Goal: Task Accomplishment & Management: Use online tool/utility

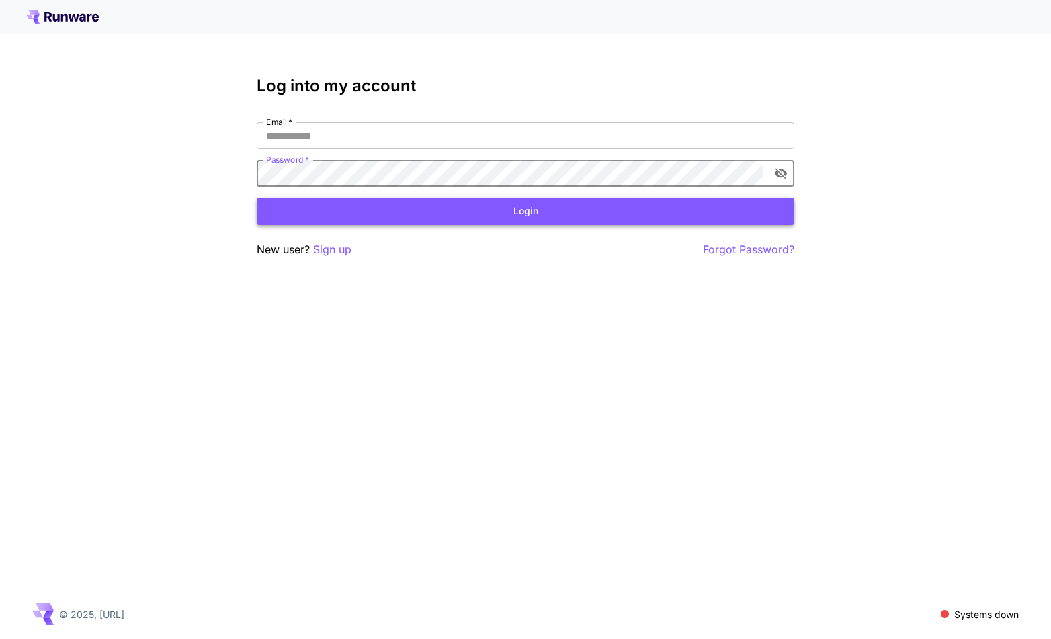
type input "**********"
click button "Login" at bounding box center [526, 212] width 538 height 28
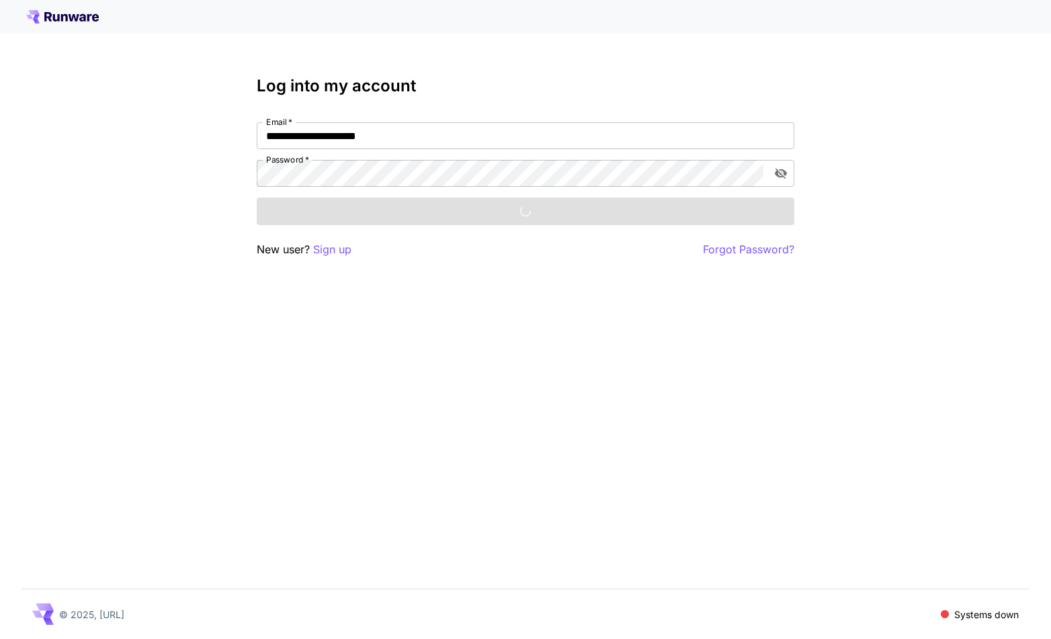
click at [203, 122] on div "**********" at bounding box center [525, 319] width 1051 height 639
drag, startPoint x: 204, startPoint y: 104, endPoint x: 261, endPoint y: 403, distance: 303.8
click at [261, 403] on div "**********" at bounding box center [525, 319] width 1051 height 639
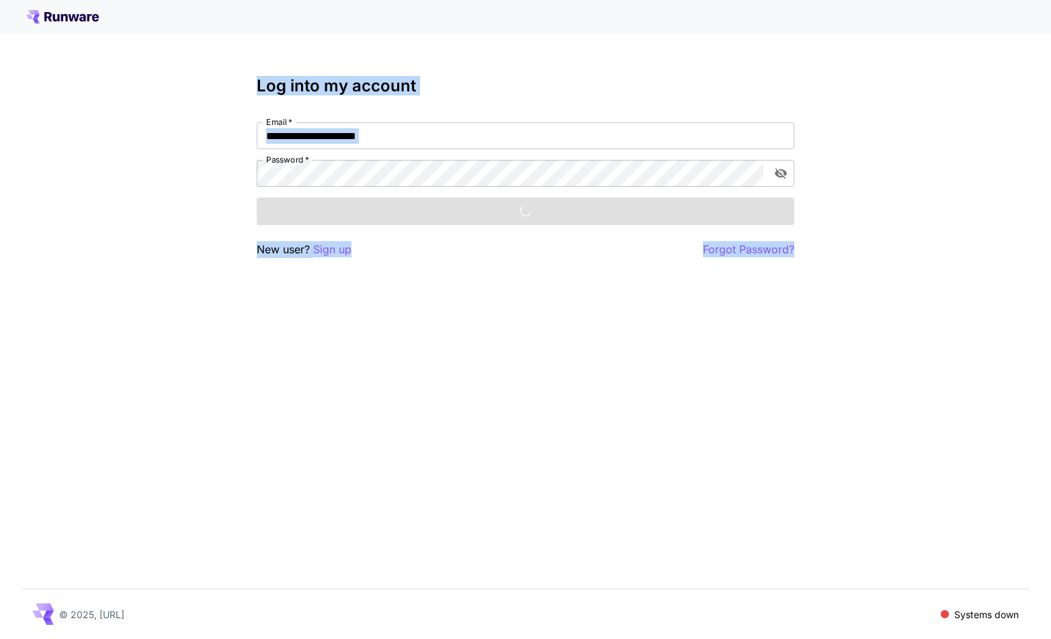
drag, startPoint x: 299, startPoint y: 435, endPoint x: 236, endPoint y: 57, distance: 382.9
click at [238, 57] on div "**********" at bounding box center [525, 319] width 1051 height 639
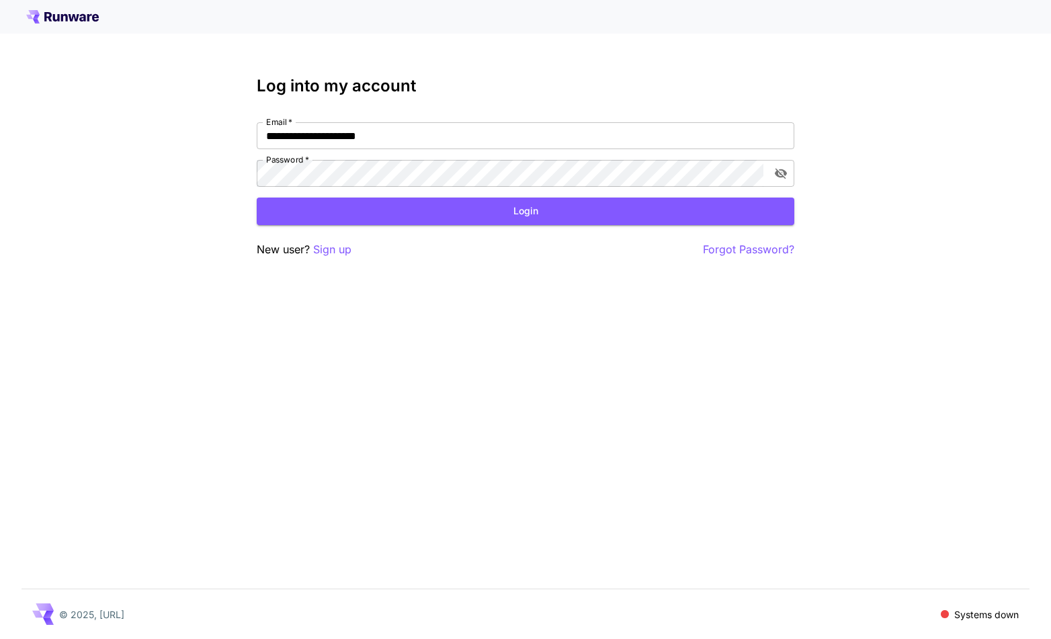
click at [225, 103] on div "**********" at bounding box center [525, 319] width 1051 height 639
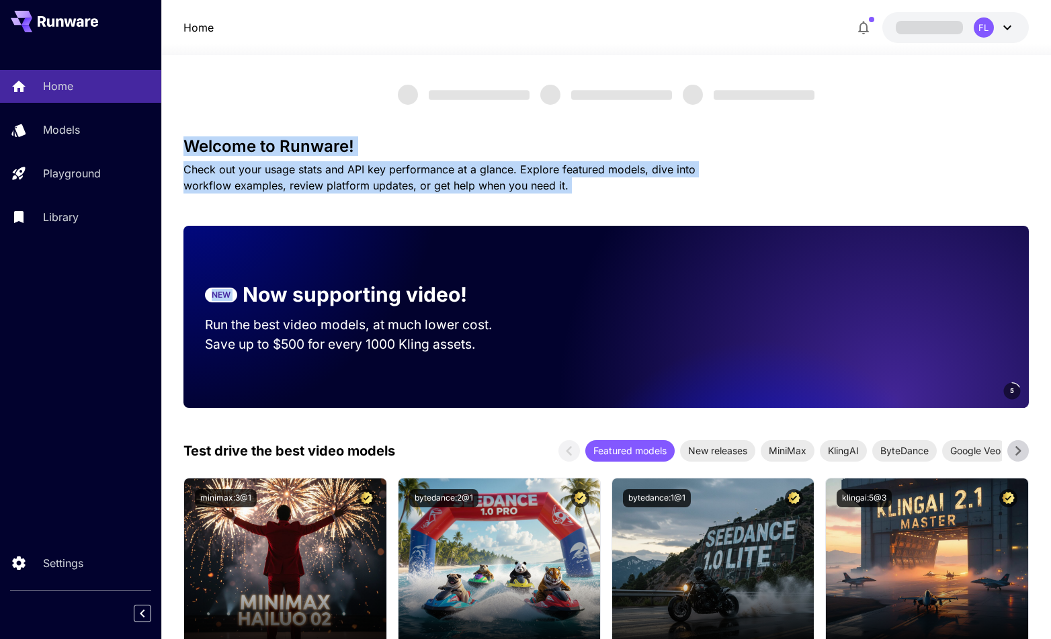
drag, startPoint x: 225, startPoint y: 103, endPoint x: 354, endPoint y: 219, distance: 173.7
drag, startPoint x: 353, startPoint y: 218, endPoint x: 325, endPoint y: 60, distance: 160.4
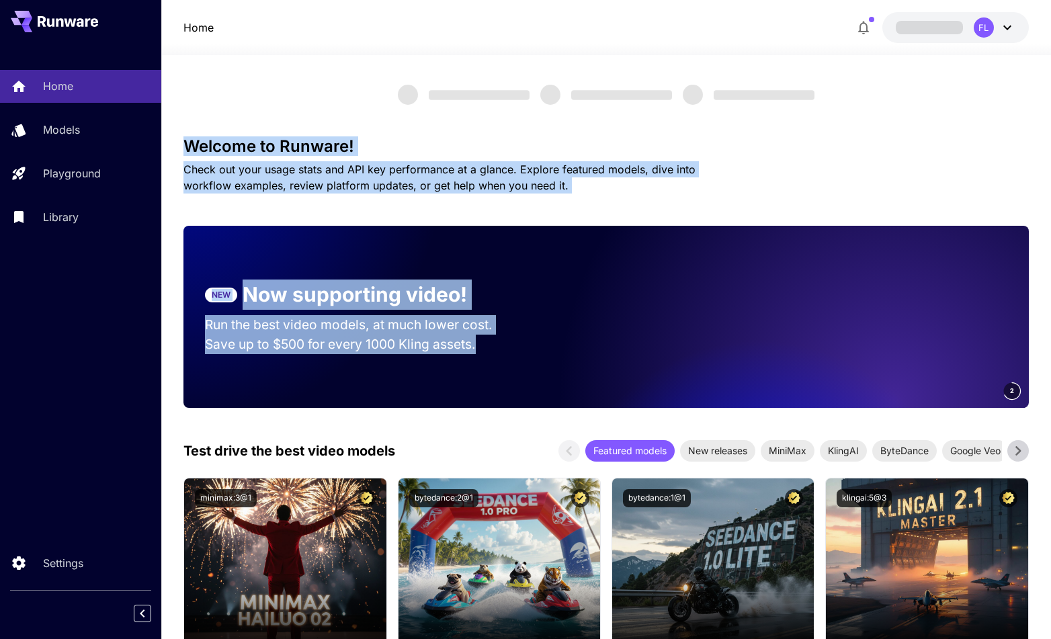
drag, startPoint x: 325, startPoint y: 60, endPoint x: 576, endPoint y: 203, distance: 288.7
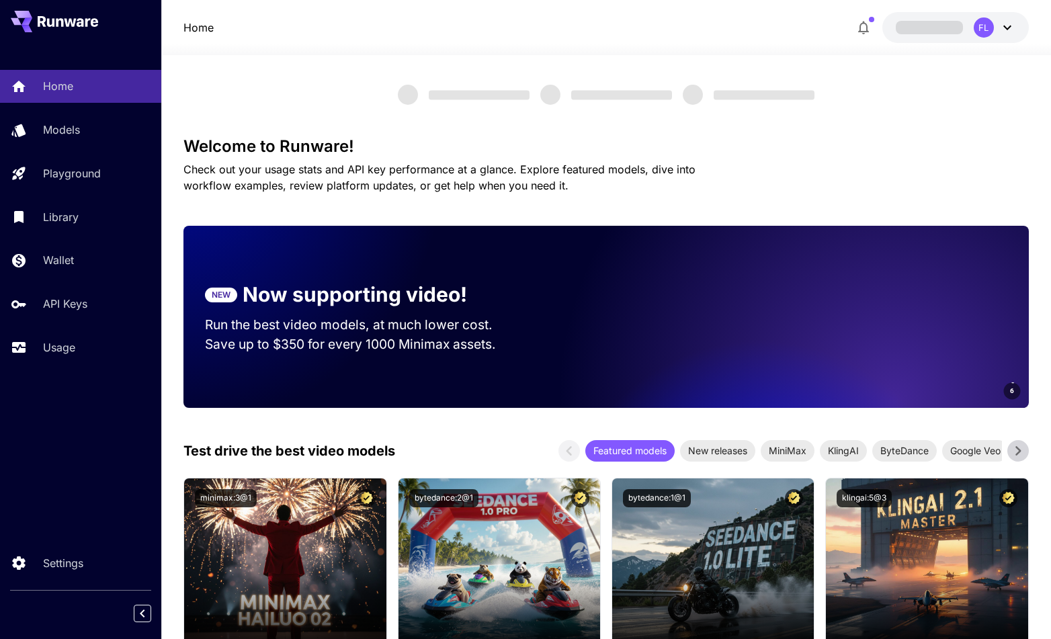
drag, startPoint x: 579, startPoint y: 206, endPoint x: 314, endPoint y: 122, distance: 278.4
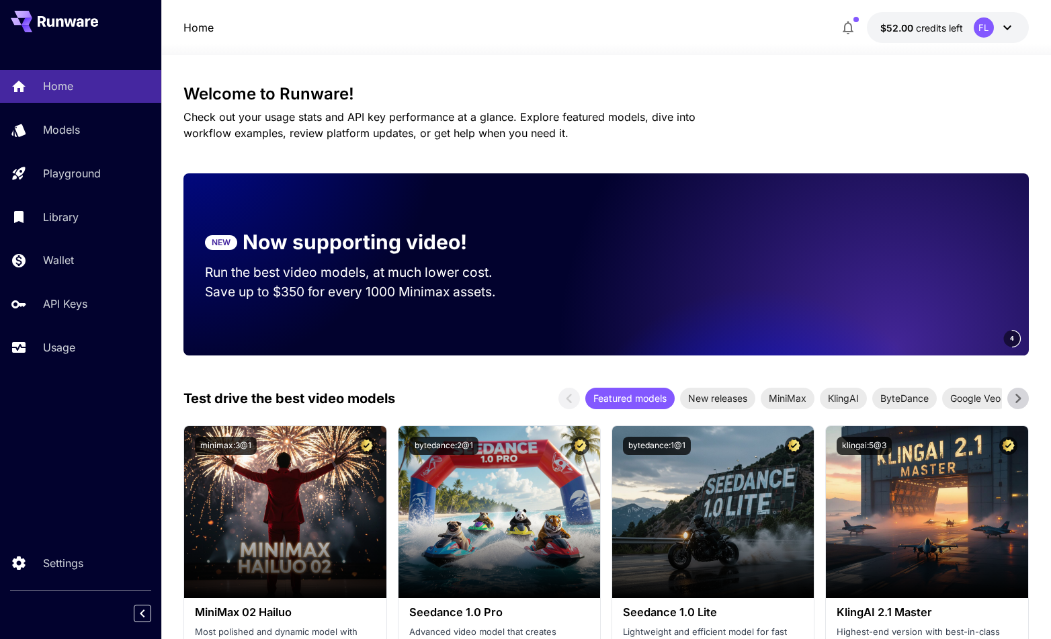
click at [928, 29] on span "credits left" at bounding box center [939, 27] width 47 height 11
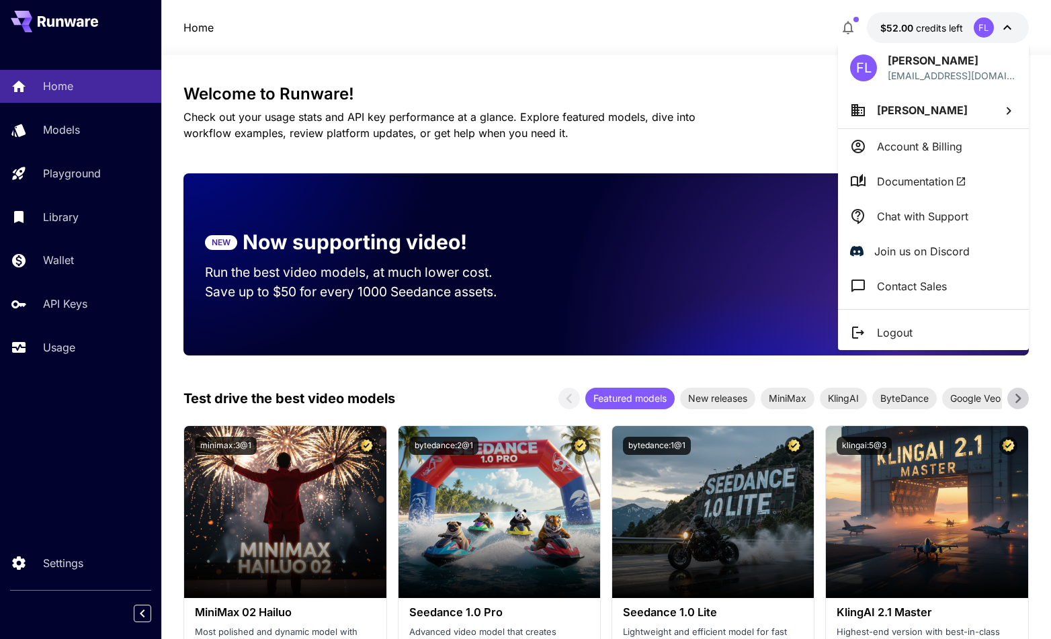
click at [941, 139] on p "Account & Billing" at bounding box center [919, 146] width 85 height 16
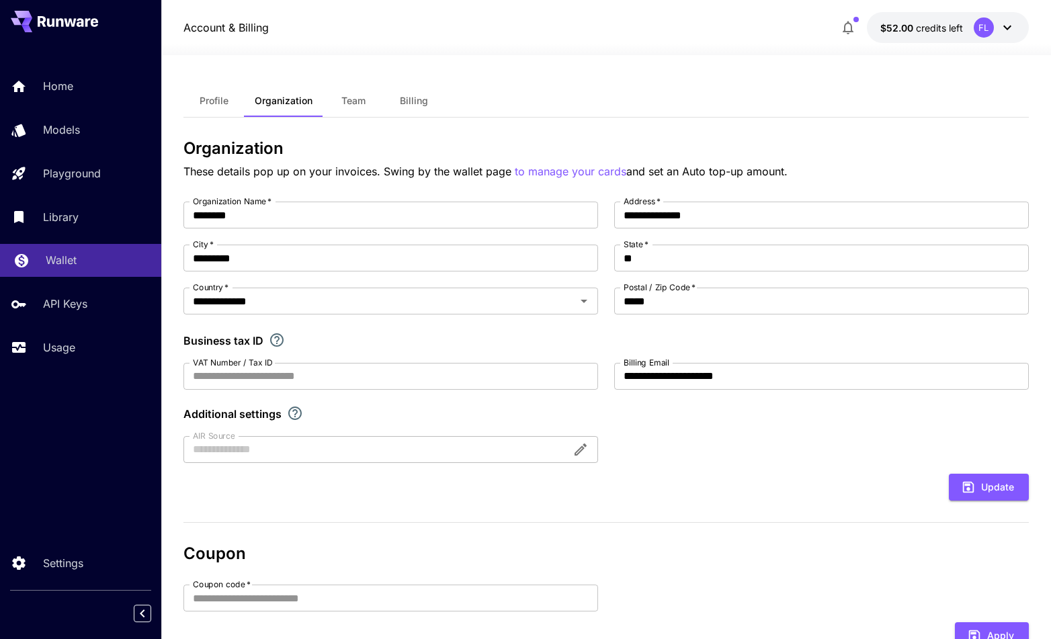
click at [74, 256] on p "Wallet" at bounding box center [61, 260] width 31 height 16
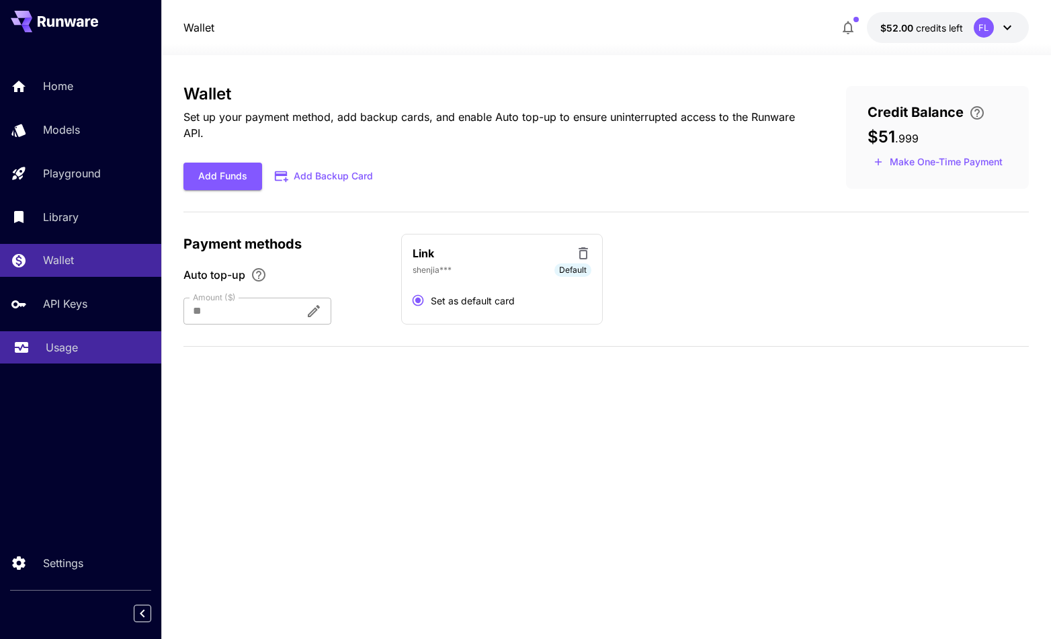
click at [67, 353] on p "Usage" at bounding box center [62, 347] width 32 height 16
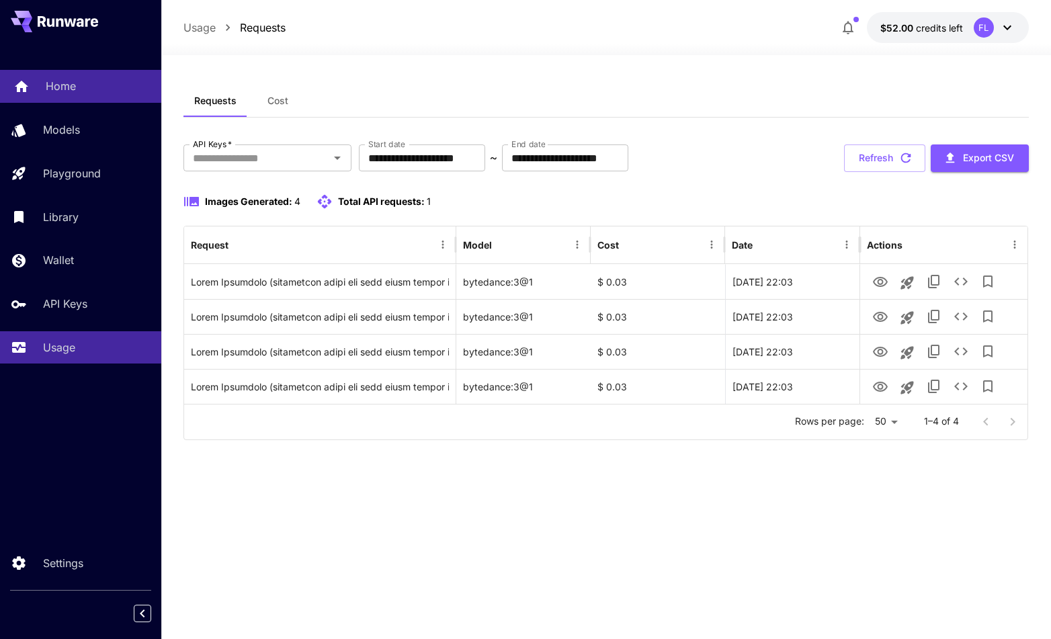
click at [56, 81] on p "Home" at bounding box center [61, 86] width 30 height 16
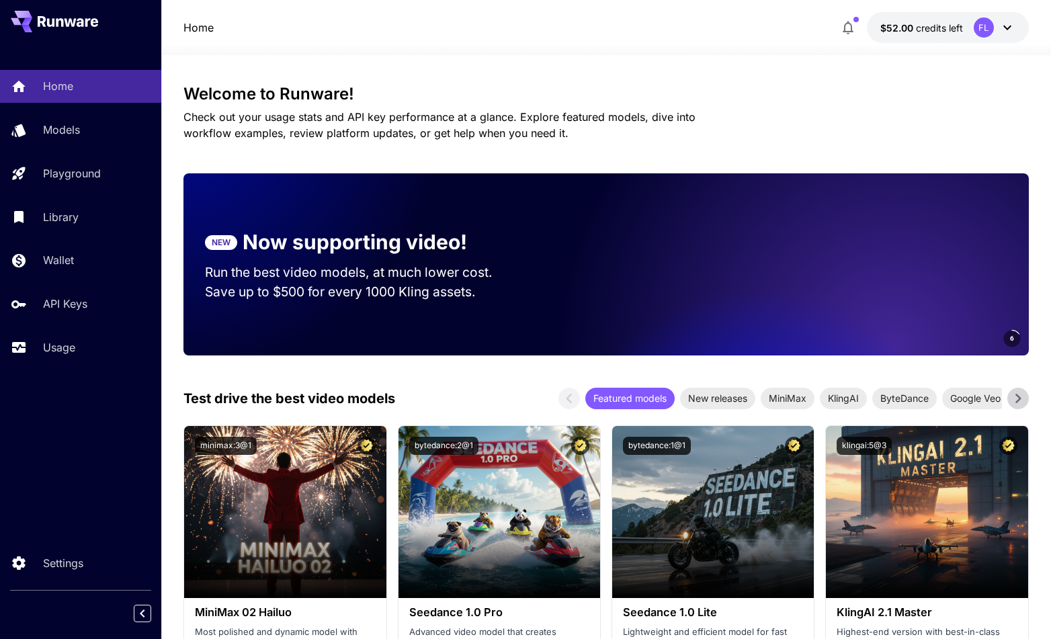
click at [83, 19] on icon at bounding box center [68, 21] width 60 height 11
click at [65, 551] on link "Settings" at bounding box center [80, 562] width 161 height 33
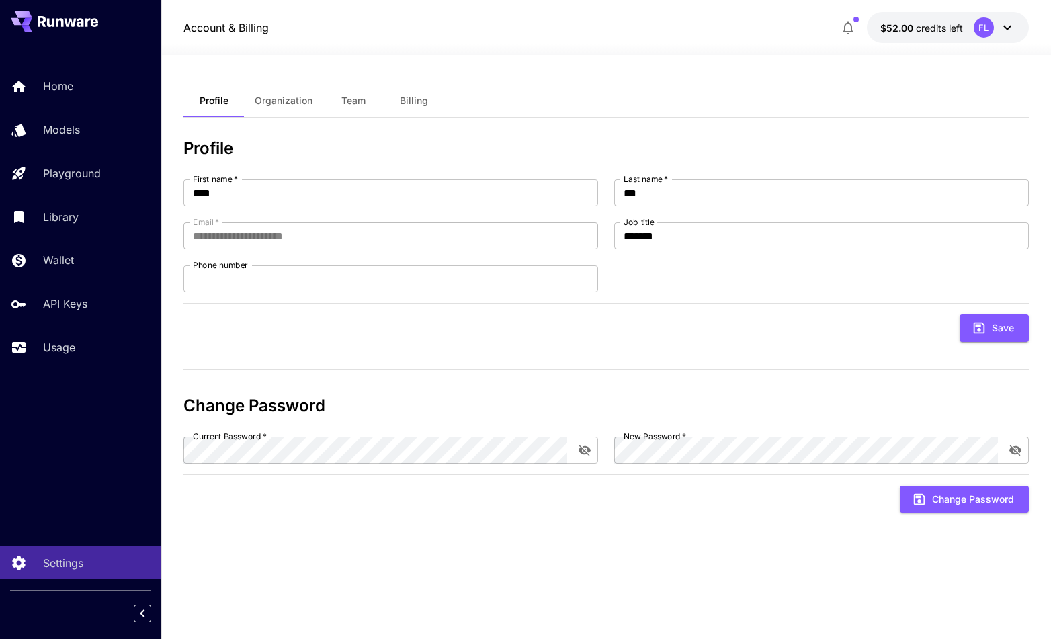
click at [698, 126] on div "**********" at bounding box center [605, 347] width 845 height 525
drag, startPoint x: 698, startPoint y: 124, endPoint x: 672, endPoint y: 328, distance: 205.2
click at [672, 328] on div "**********" at bounding box center [605, 347] width 845 height 525
click at [672, 327] on div "Save" at bounding box center [605, 329] width 845 height 28
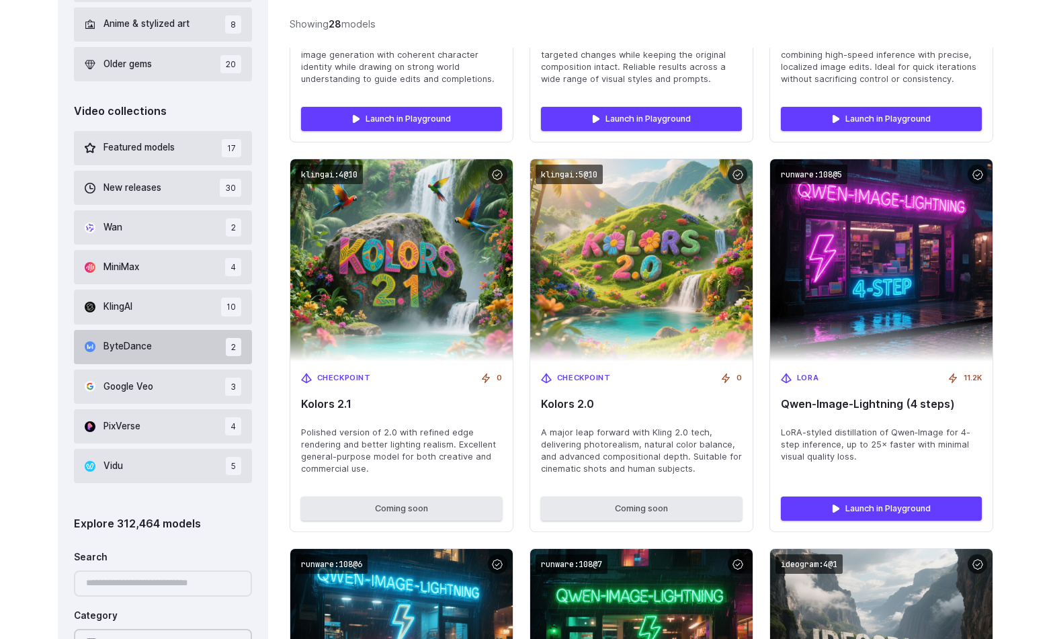
click at [126, 344] on span "ByteDance" at bounding box center [127, 346] width 48 height 15
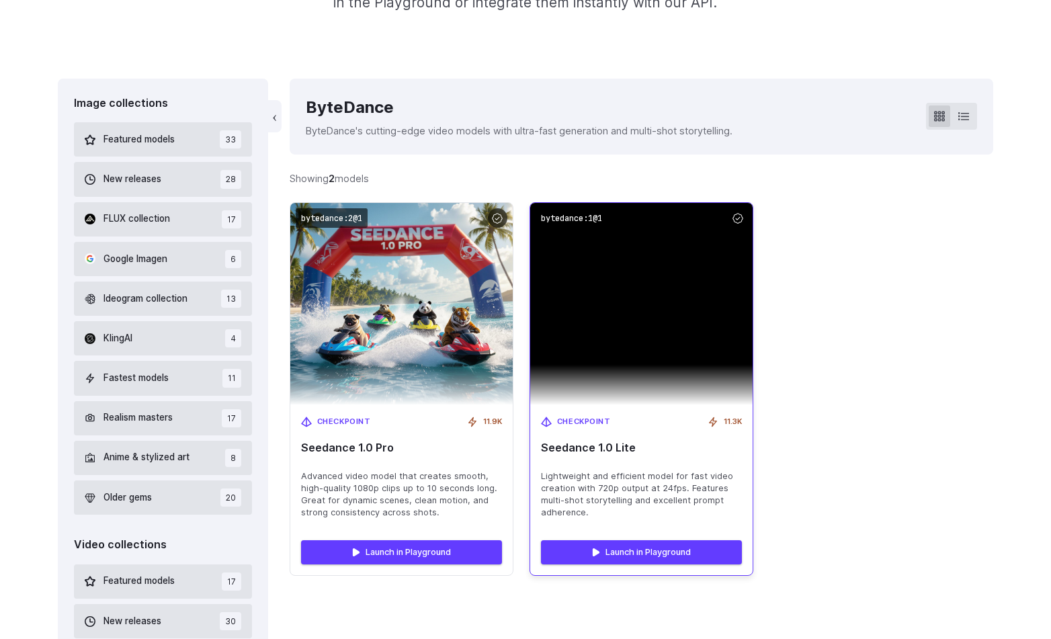
scroll to position [308, 0]
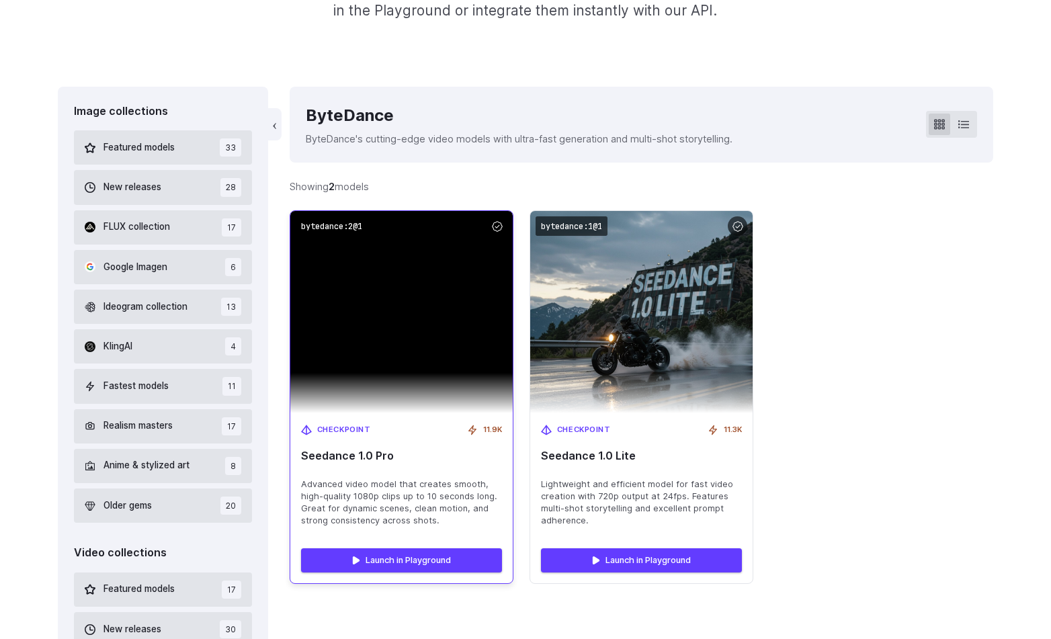
click at [327, 457] on span "Seedance 1.0 Pro" at bounding box center [401, 456] width 201 height 13
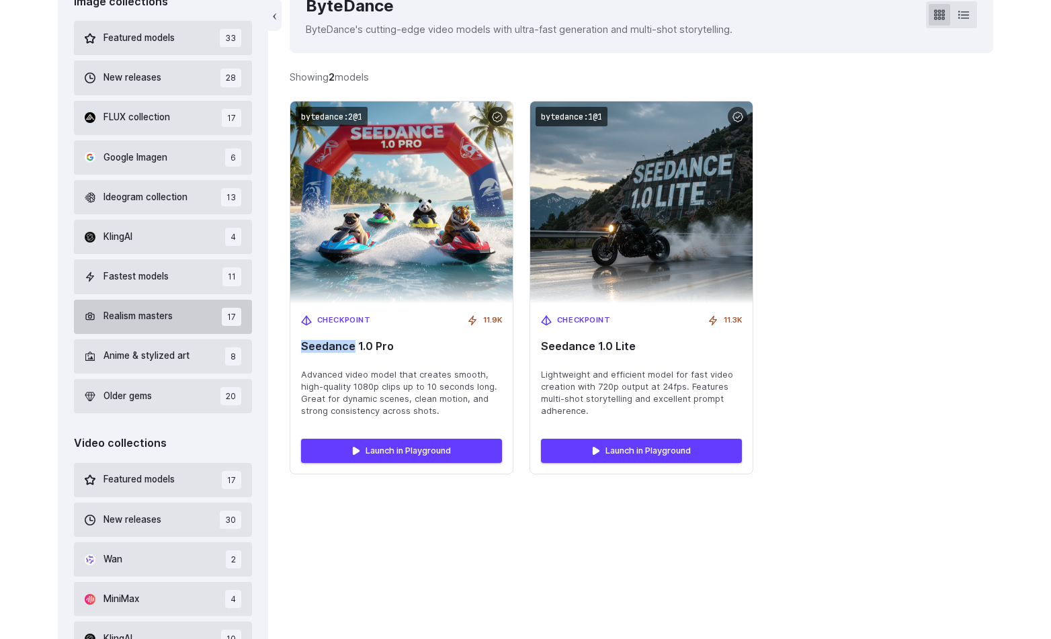
scroll to position [420, 0]
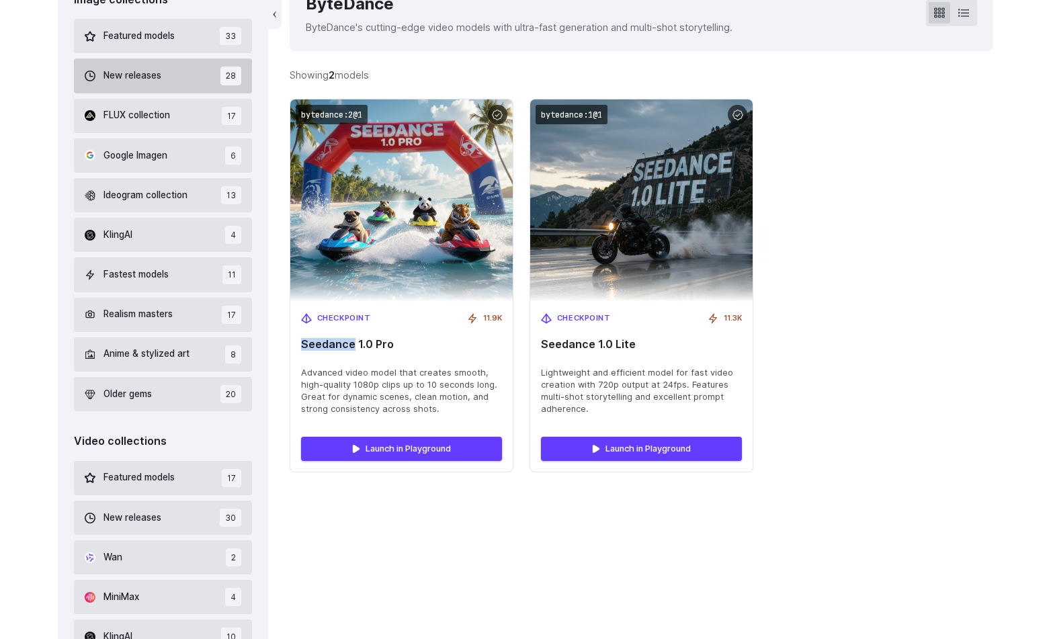
click at [165, 70] on button "New releases 28" at bounding box center [163, 75] width 178 height 34
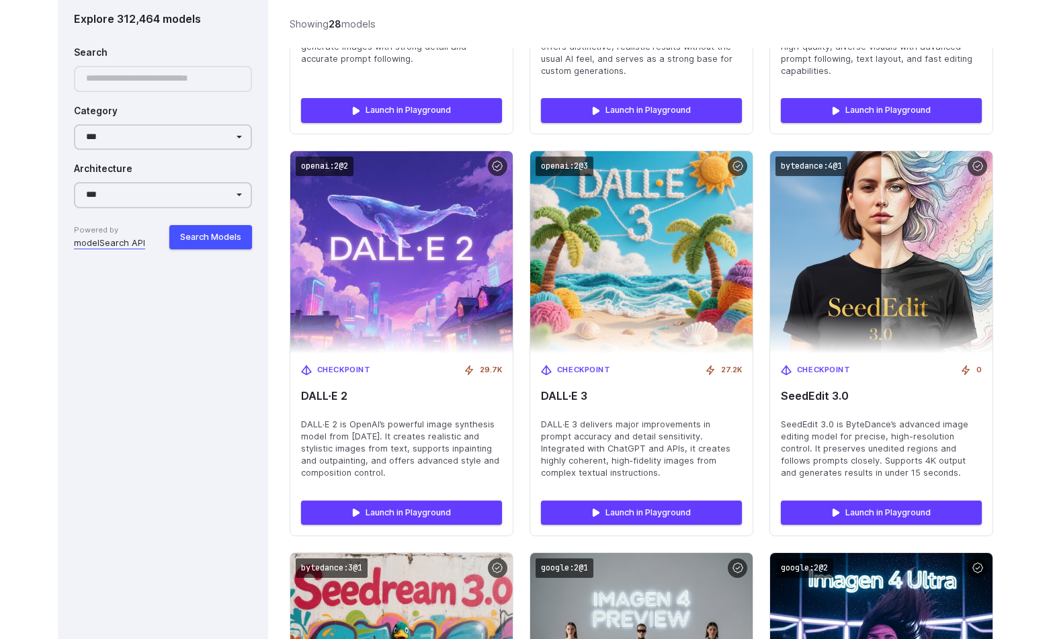
scroll to position [2747, 0]
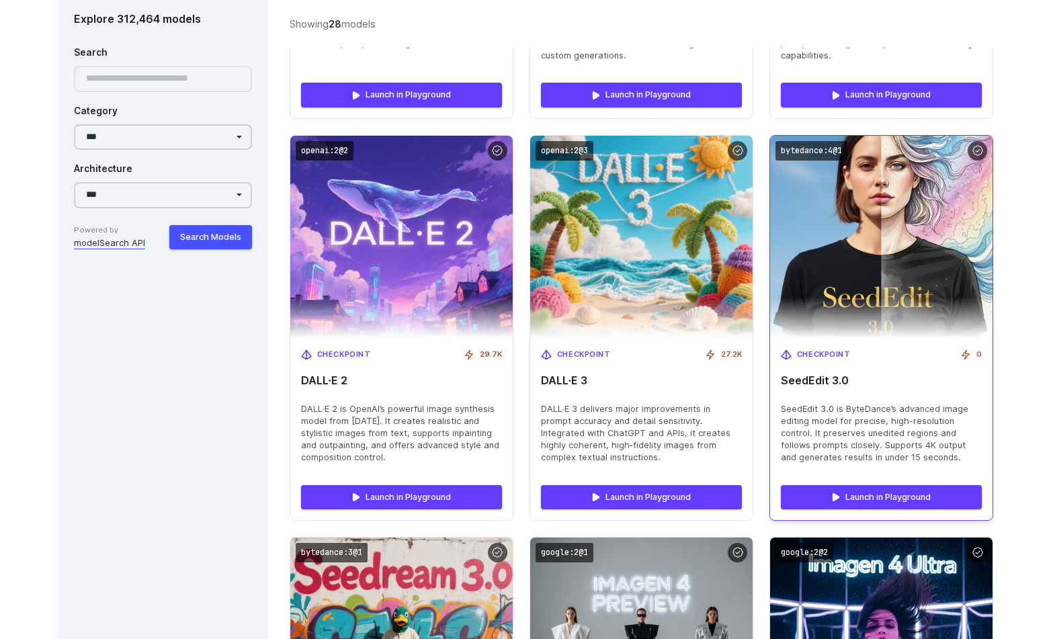
click at [792, 374] on span "SeedEdit 3.0" at bounding box center [881, 380] width 201 height 13
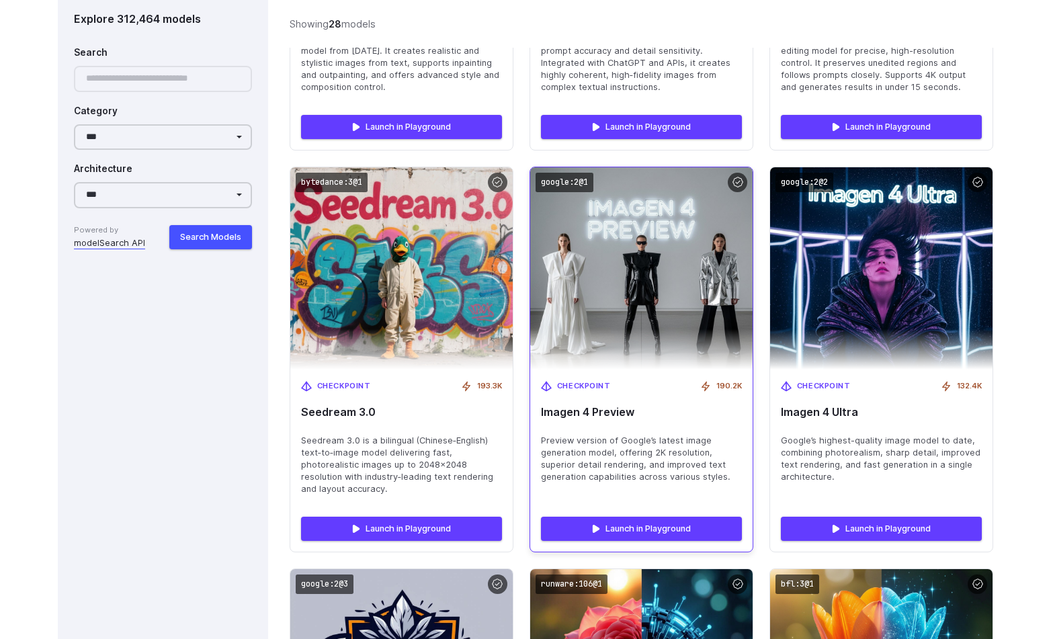
scroll to position [3218, 0]
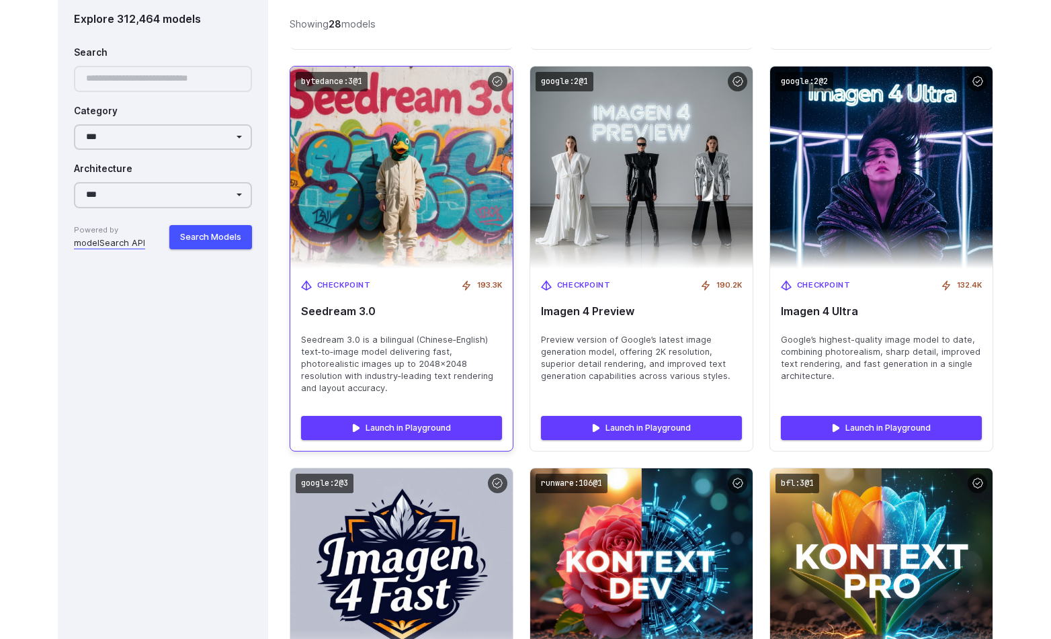
click at [317, 308] on div "Checkpoint 193.3K Seedream 3.0 Seedream 3.0 is a bilingual (Chinese‑English) te…" at bounding box center [401, 337] width 222 height 136
click at [317, 307] on div "Checkpoint 193.3K Seedream 3.0 Seedream 3.0 is a bilingual (Chinese‑English) te…" at bounding box center [401, 337] width 222 height 136
click at [317, 305] on span "Seedream 3.0" at bounding box center [401, 311] width 201 height 13
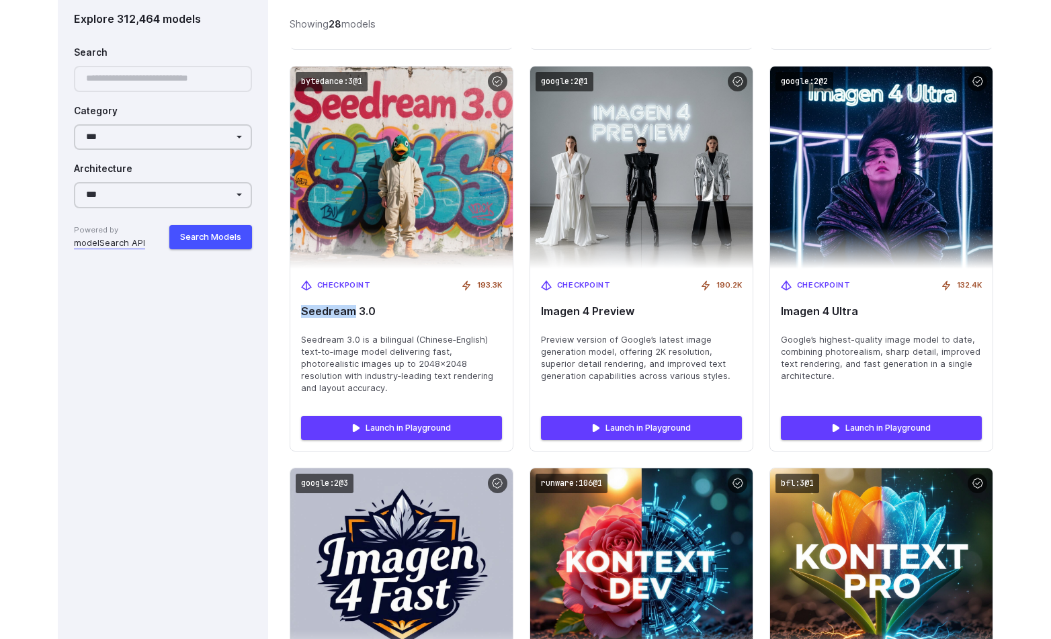
copy span "Seedream"
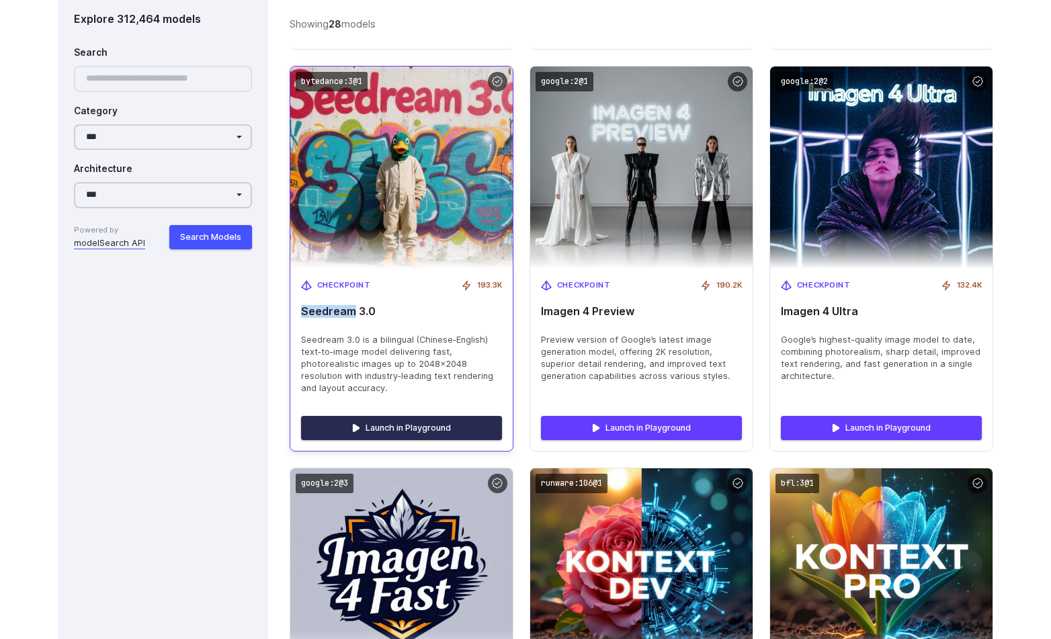
click at [376, 418] on link "Launch in Playground" at bounding box center [401, 428] width 201 height 24
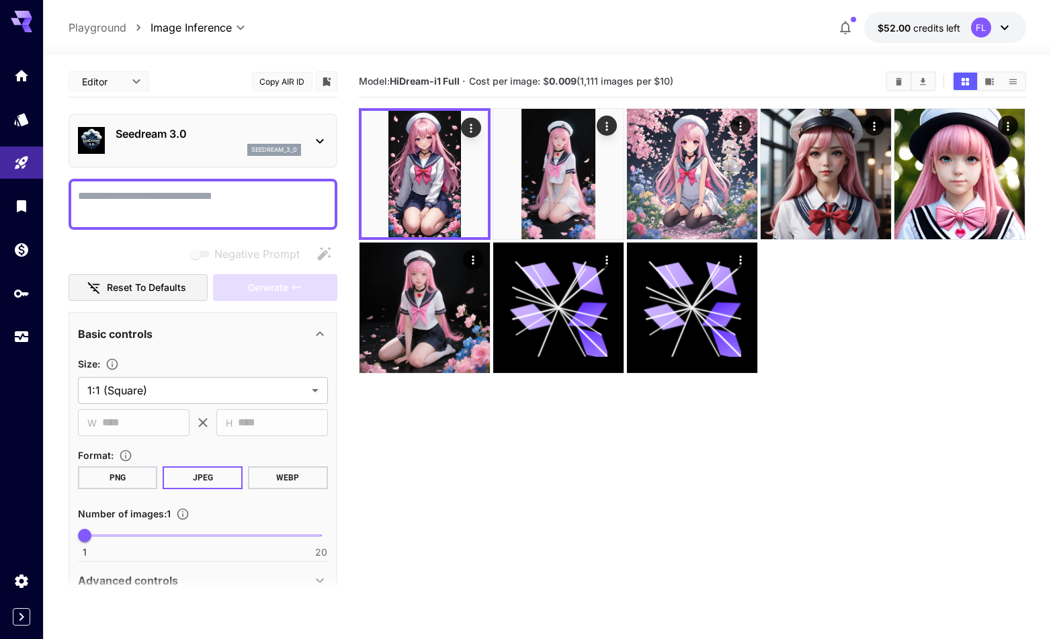
click at [464, 536] on section "Model: HiDream-i1 Full · Cost per image: $ 0.009 (1,111 images per $10)" at bounding box center [692, 385] width 667 height 639
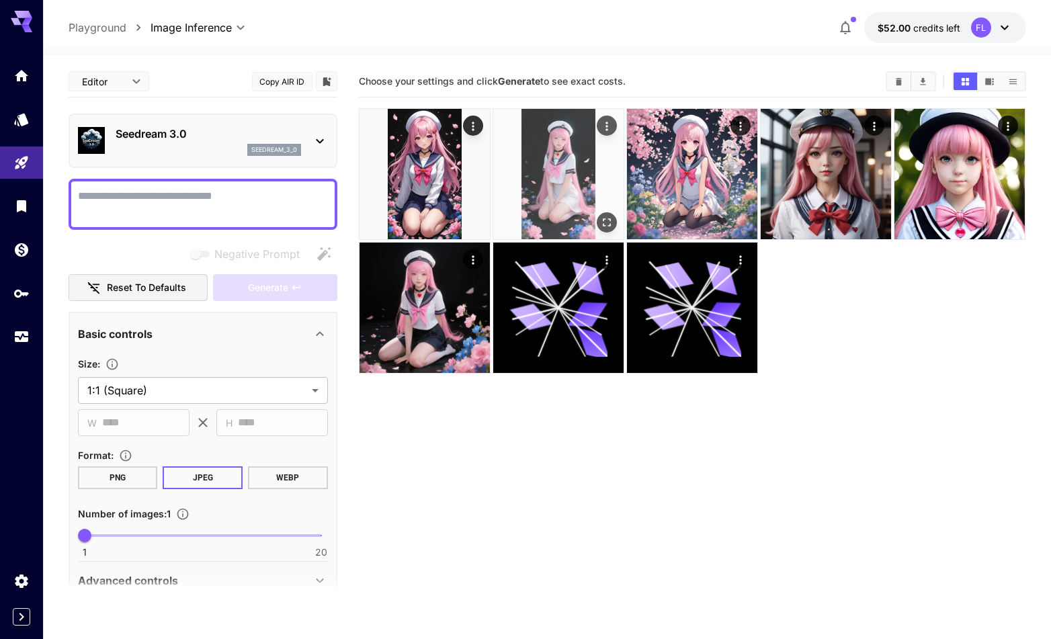
click at [555, 177] on img at bounding box center [558, 174] width 130 height 130
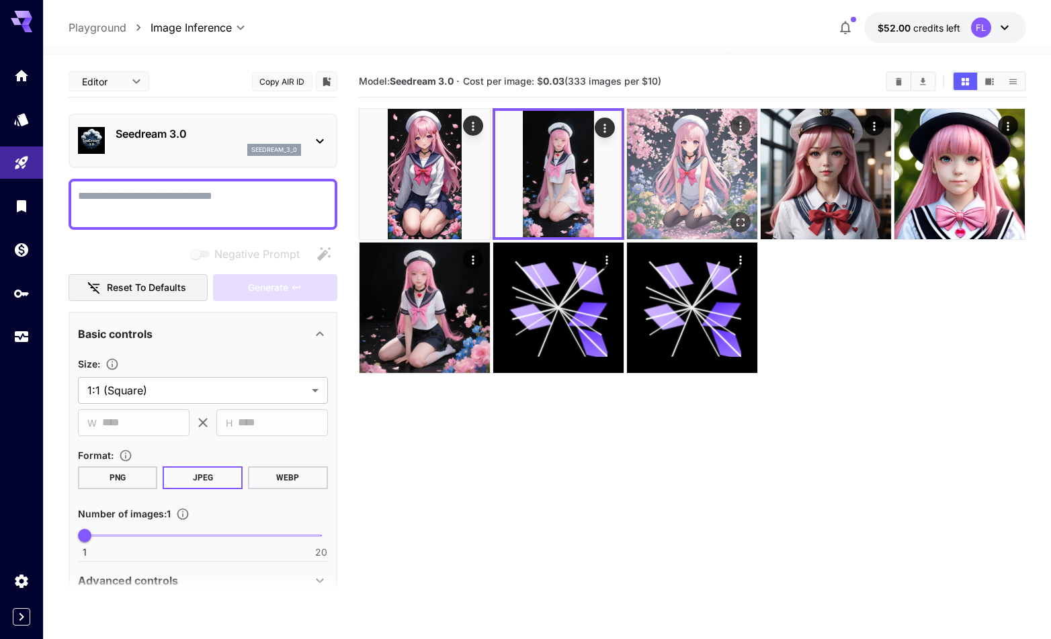
click at [667, 175] on img at bounding box center [692, 174] width 130 height 130
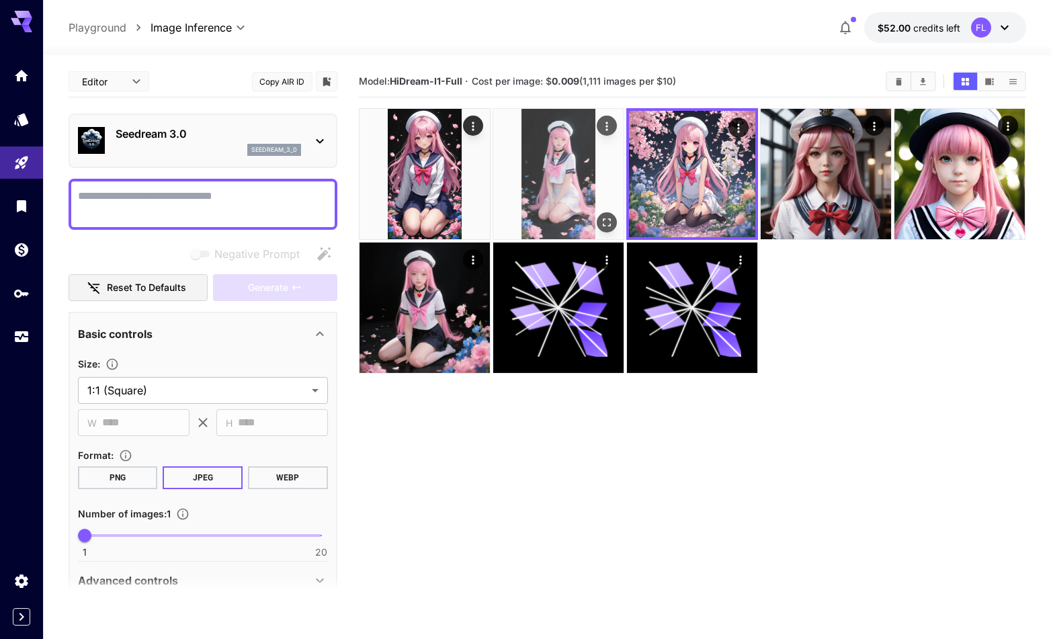
click at [578, 184] on img at bounding box center [558, 174] width 130 height 130
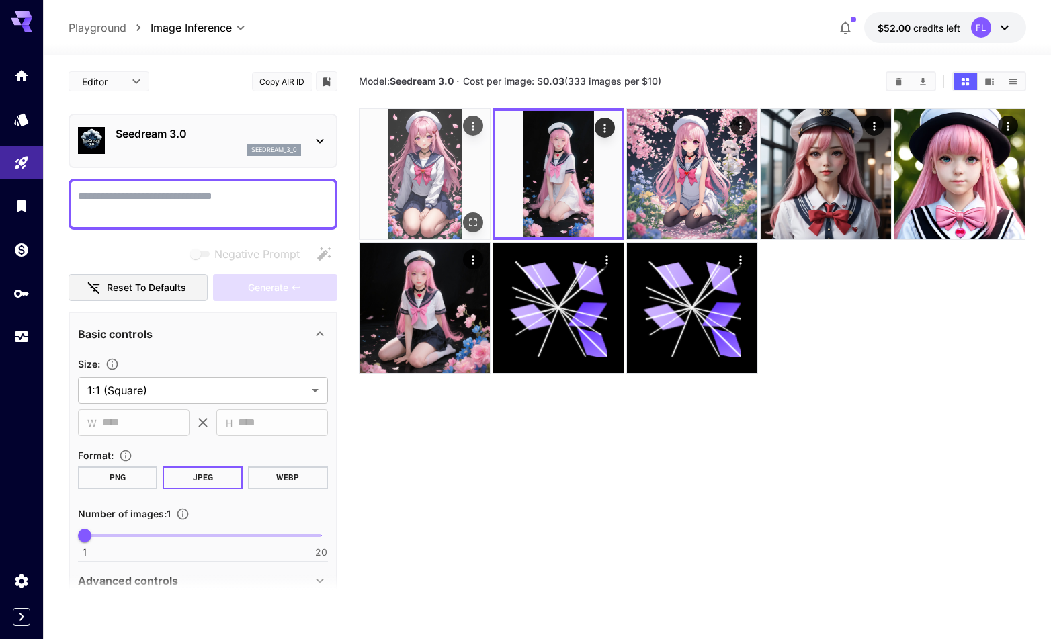
click at [417, 175] on img at bounding box center [425, 174] width 130 height 130
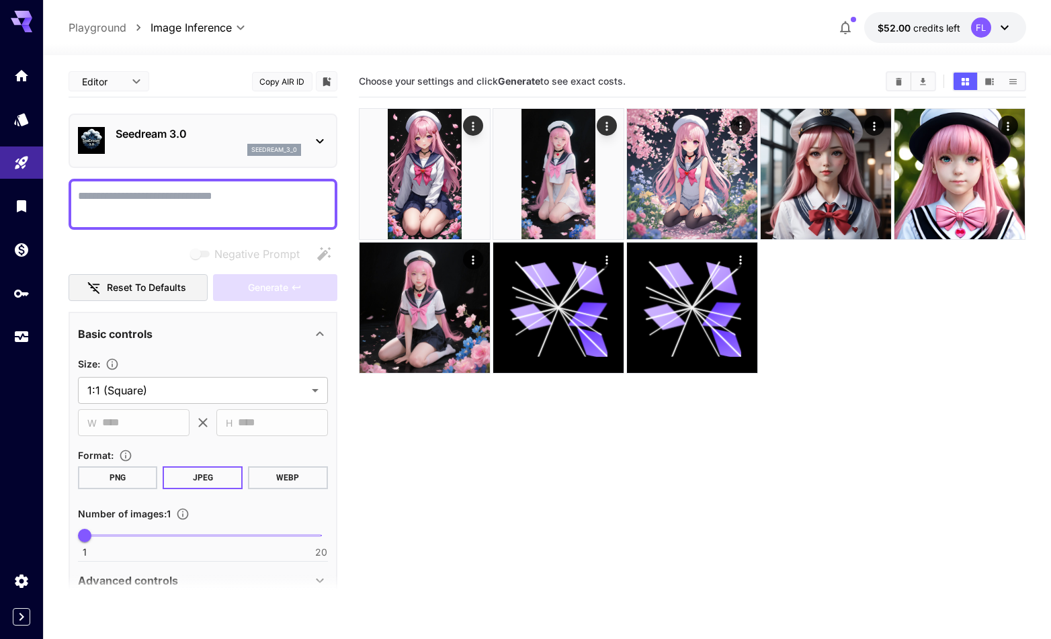
click at [228, 192] on textarea "Negative Prompt" at bounding box center [203, 204] width 250 height 32
click at [239, 209] on div "Negative prompts are not compatible with the selected model." at bounding box center [250, 219] width 202 height 34
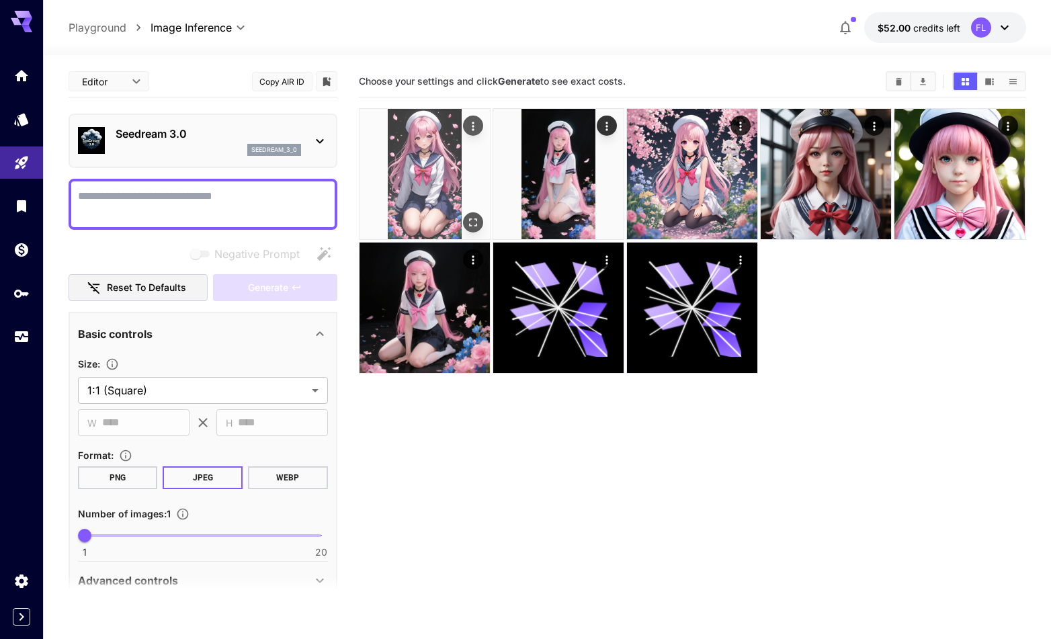
click at [425, 161] on img at bounding box center [425, 174] width 130 height 130
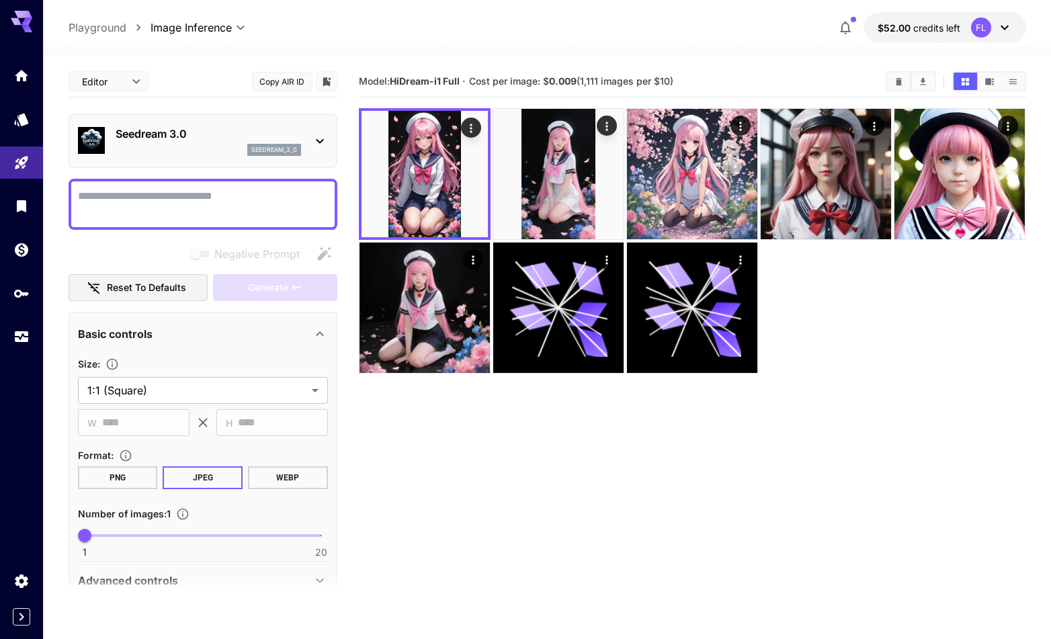
click at [270, 214] on textarea "Negative Prompt" at bounding box center [203, 204] width 250 height 32
paste textarea "**********"
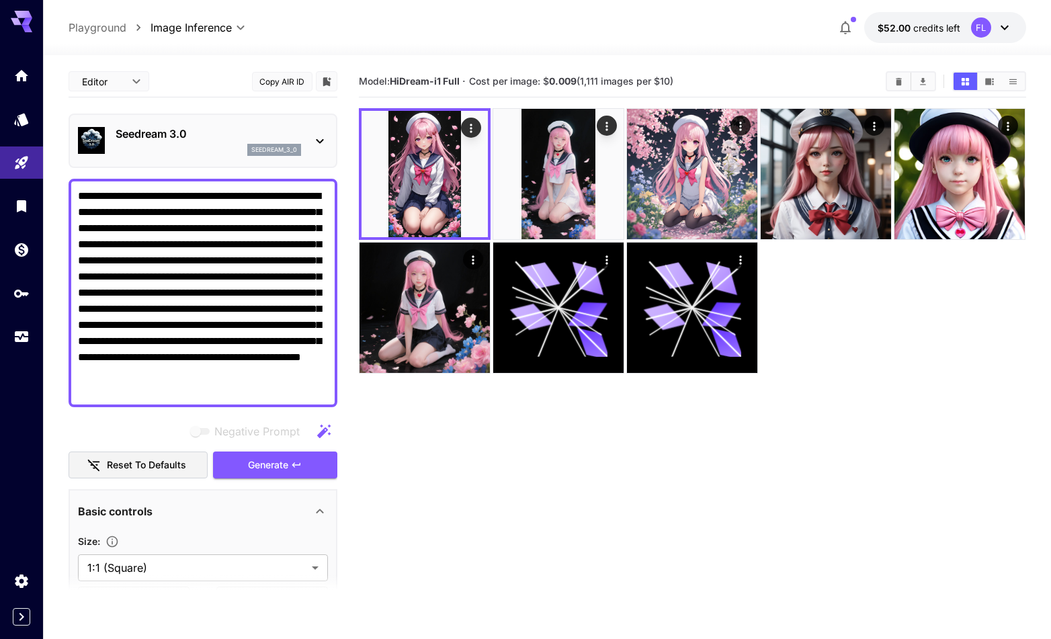
type textarea "**********"
click at [310, 136] on div "Seedream 3.0 seedream_3_0" at bounding box center [203, 140] width 250 height 41
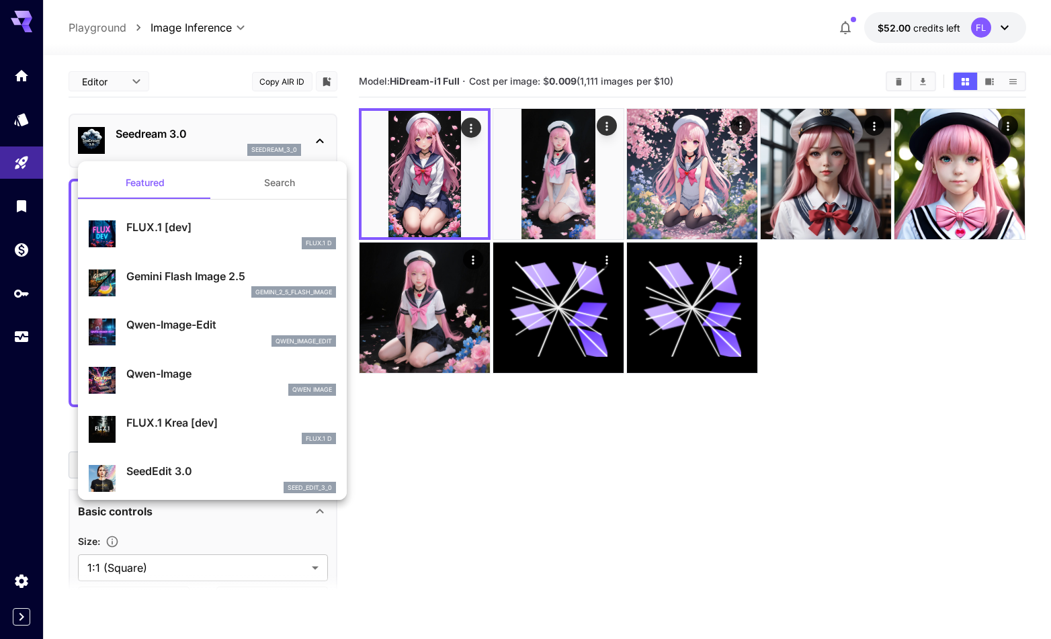
click at [310, 136] on div at bounding box center [525, 319] width 1051 height 639
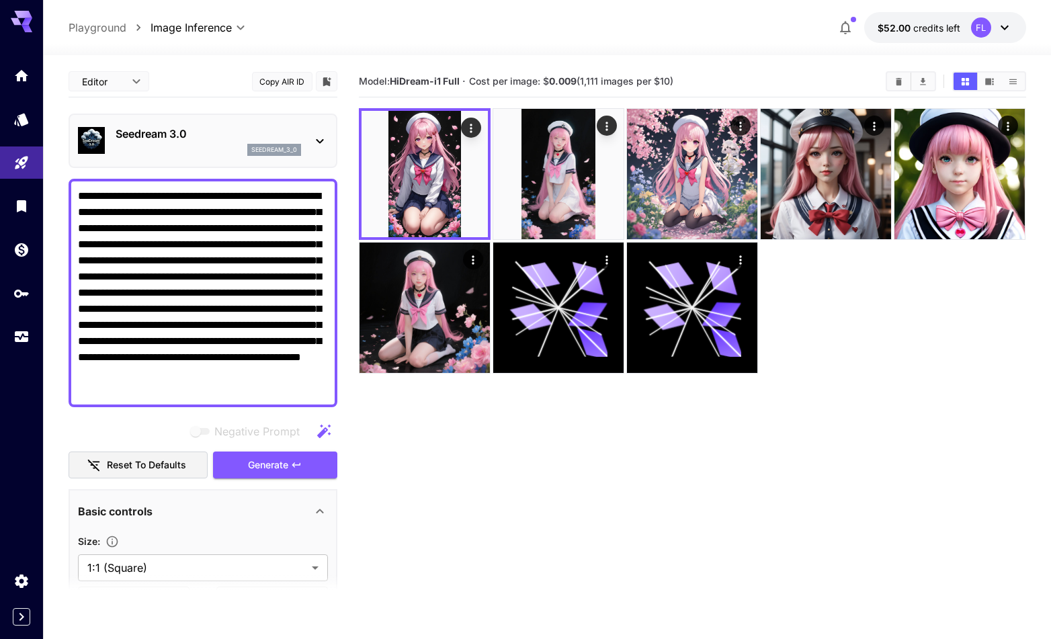
click at [310, 136] on div "Seedream 3.0 seedream_3_0" at bounding box center [203, 140] width 250 height 41
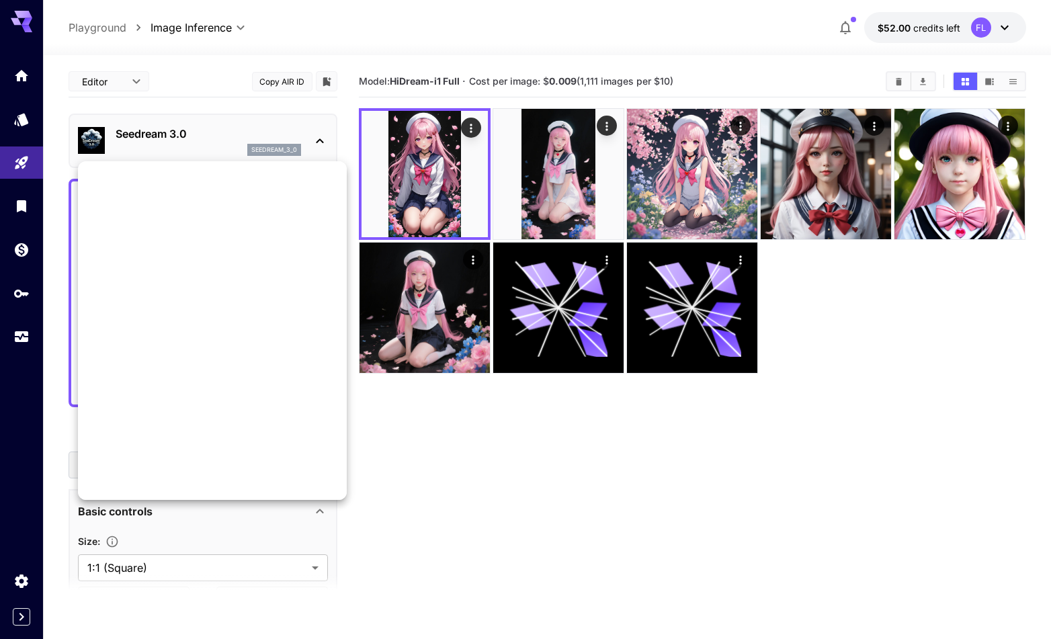
scroll to position [247, 0]
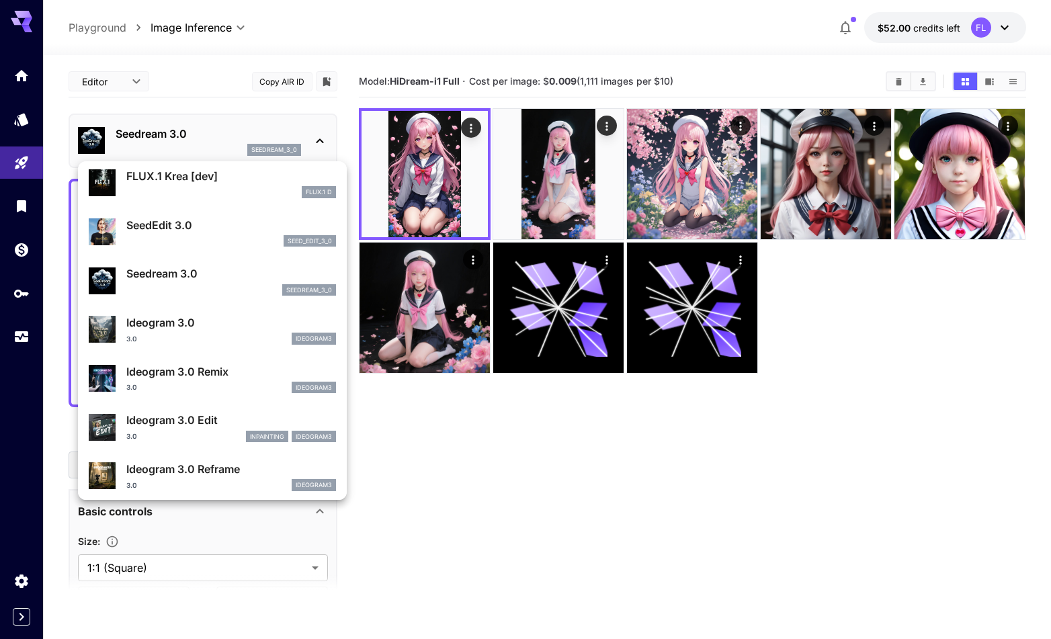
click at [325, 147] on div at bounding box center [525, 319] width 1051 height 639
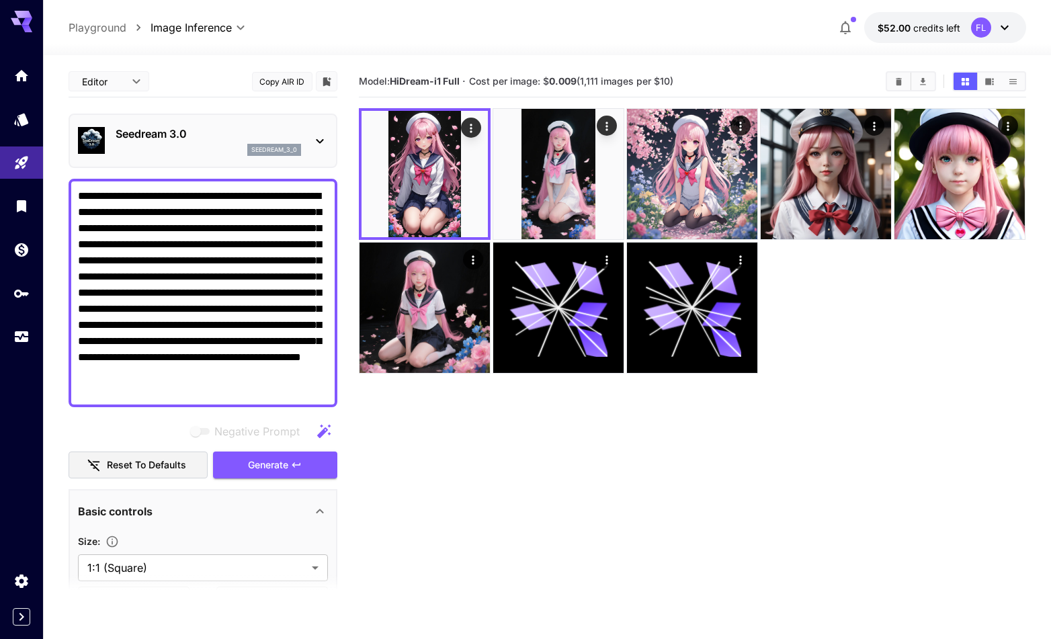
click at [402, 550] on section "Model: HiDream-i1 Full · Cost per image: $ 0.009 (1,111 images per $10)" at bounding box center [692, 385] width 667 height 639
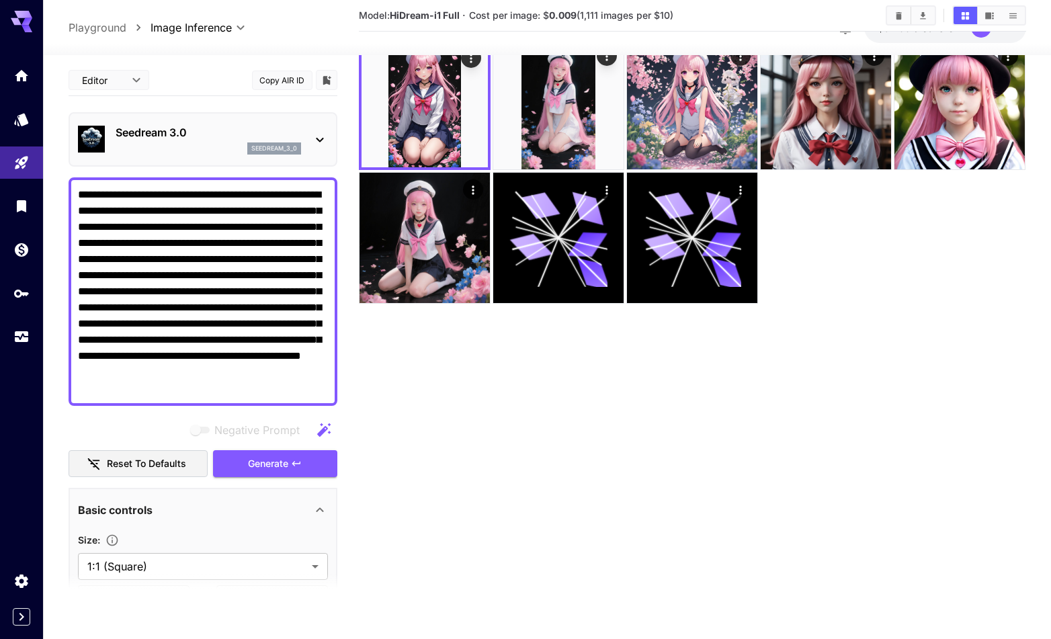
scroll to position [106, 0]
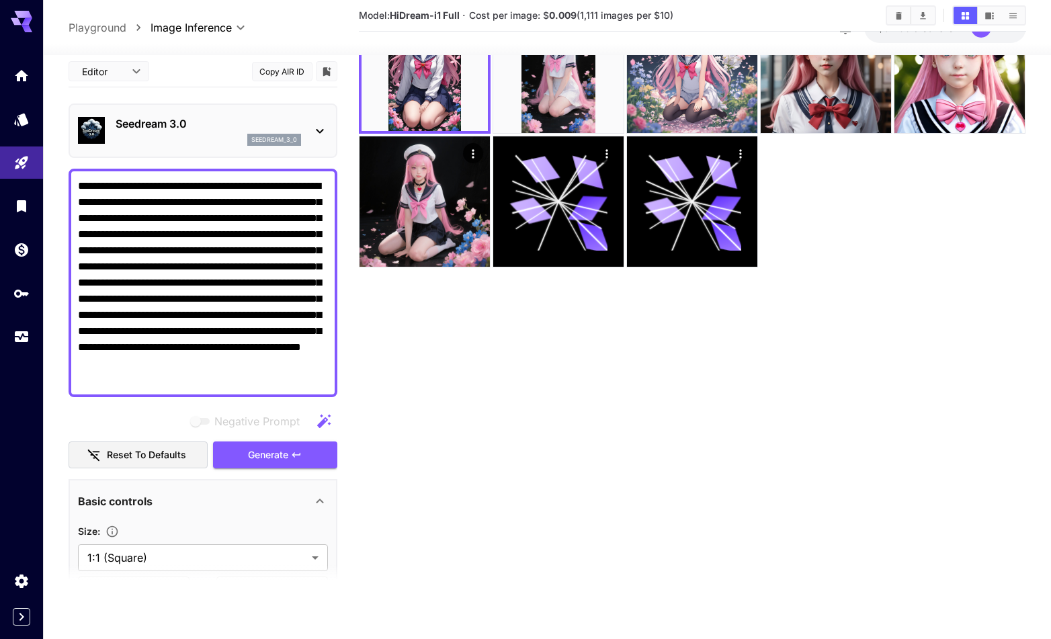
click at [263, 565] on section at bounding box center [203, 582] width 269 height 34
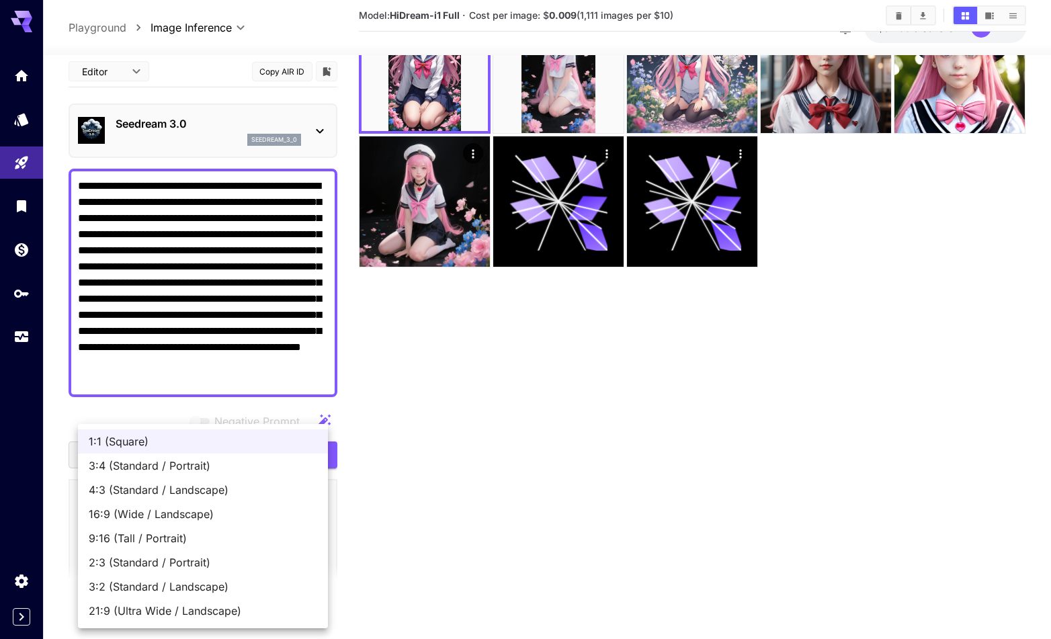
click at [211, 558] on body "**********" at bounding box center [525, 266] width 1051 height 745
click at [183, 539] on span "9:16 (Tall / Portrait)" at bounding box center [203, 538] width 228 height 16
type input "**********"
type input "***"
type input "****"
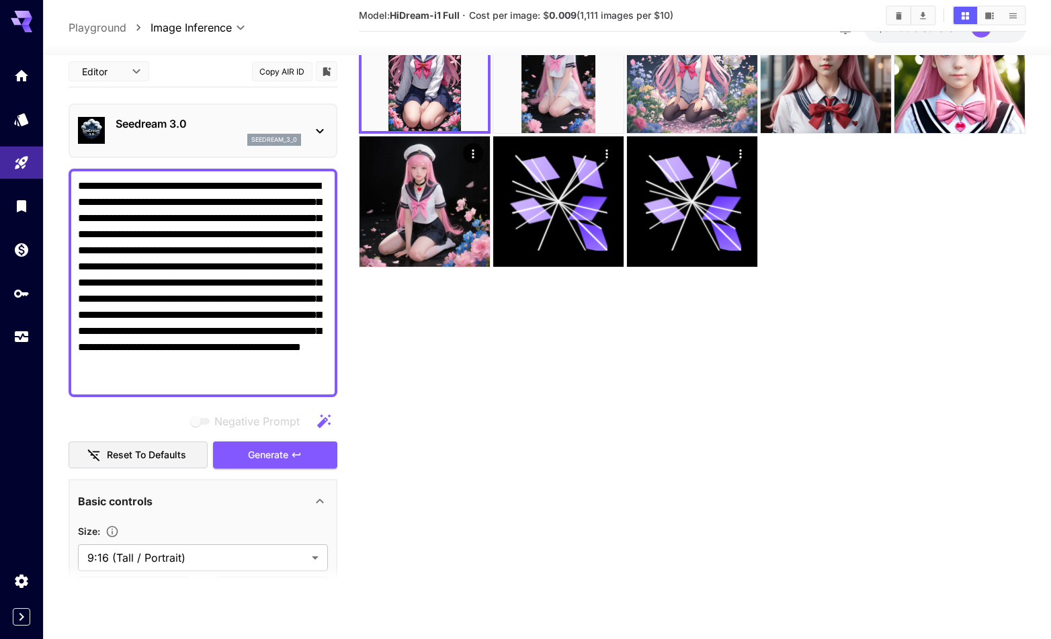
click at [444, 568] on section "Model: HiDream-i1 Full · Cost per image: $ 0.009 (1,111 images per $10)" at bounding box center [692, 279] width 667 height 639
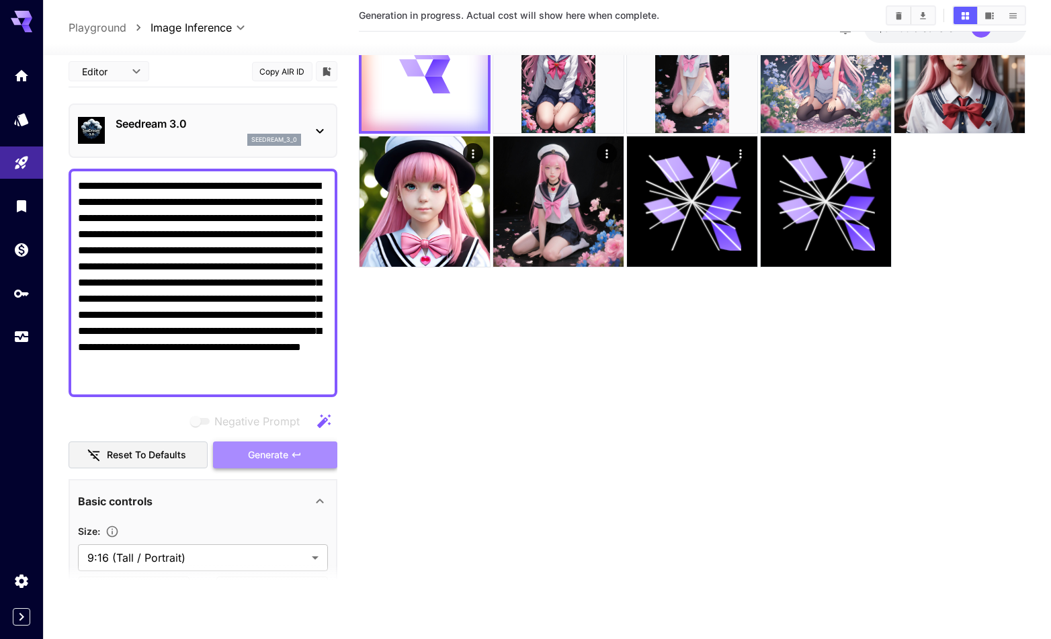
click at [279, 464] on button "Generate" at bounding box center [275, 455] width 124 height 28
click at [272, 506] on div "Basic controls" at bounding box center [195, 501] width 234 height 16
click at [306, 508] on div "Basic controls" at bounding box center [195, 501] width 234 height 16
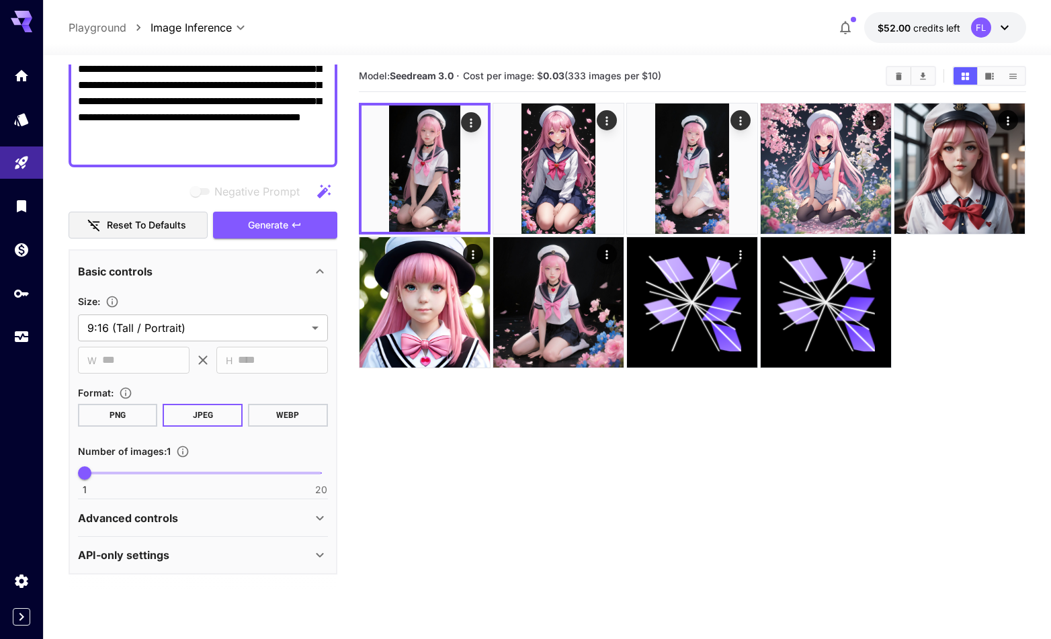
scroll to position [0, 0]
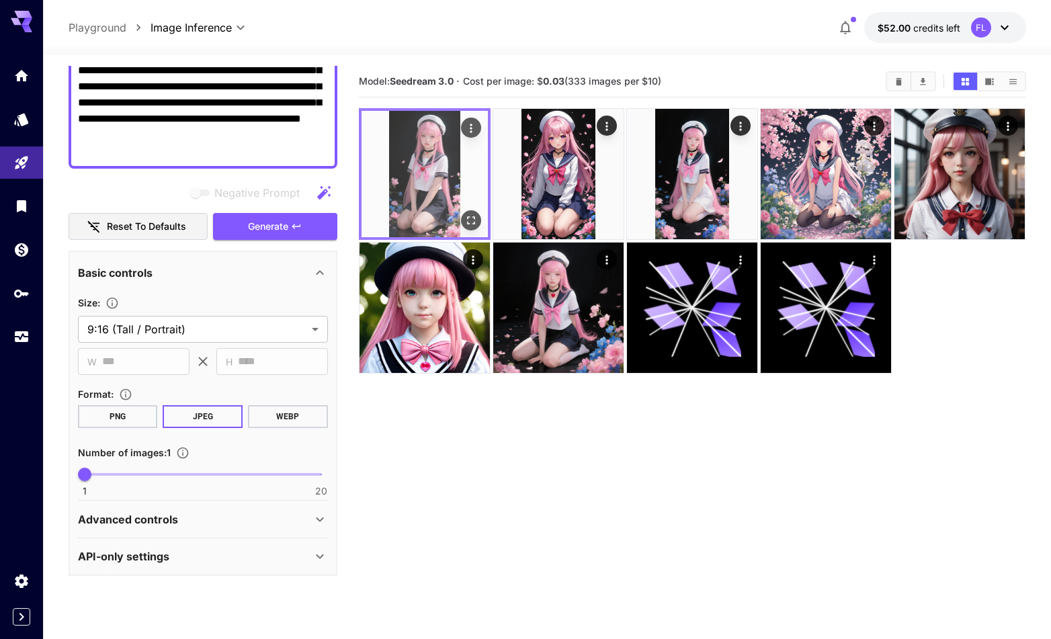
click at [442, 173] on img at bounding box center [425, 174] width 126 height 126
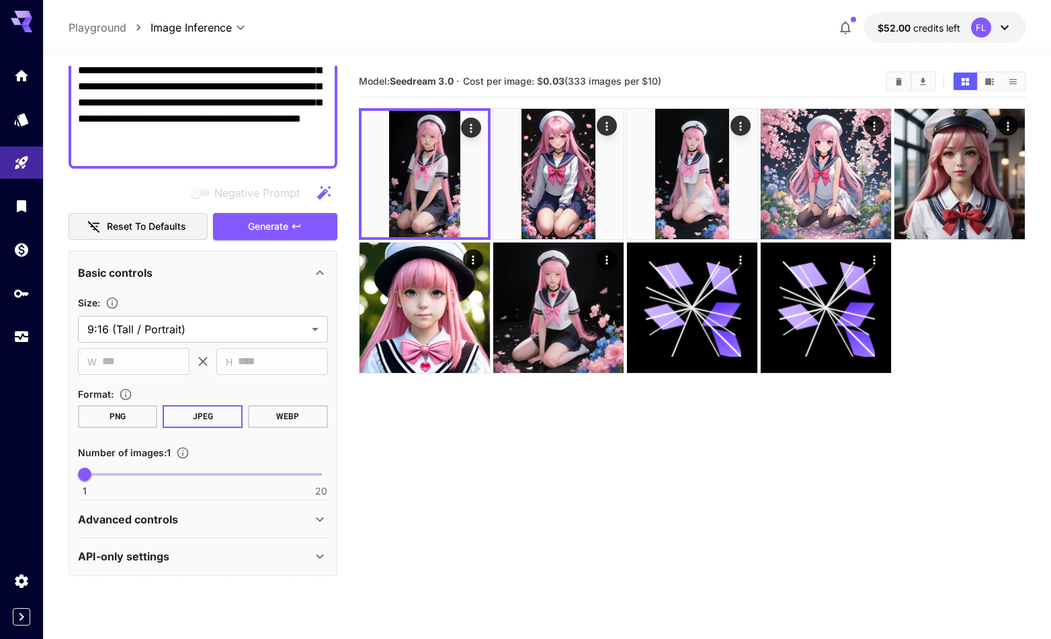
click at [395, 497] on section "Model: Seedream 3.0 · Cost per image: $ 0.03 (333 images per $10)" at bounding box center [692, 385] width 667 height 639
click at [228, 115] on textarea "**********" at bounding box center [203, 55] width 250 height 210
click at [159, 515] on p "Advanced controls" at bounding box center [128, 519] width 100 height 16
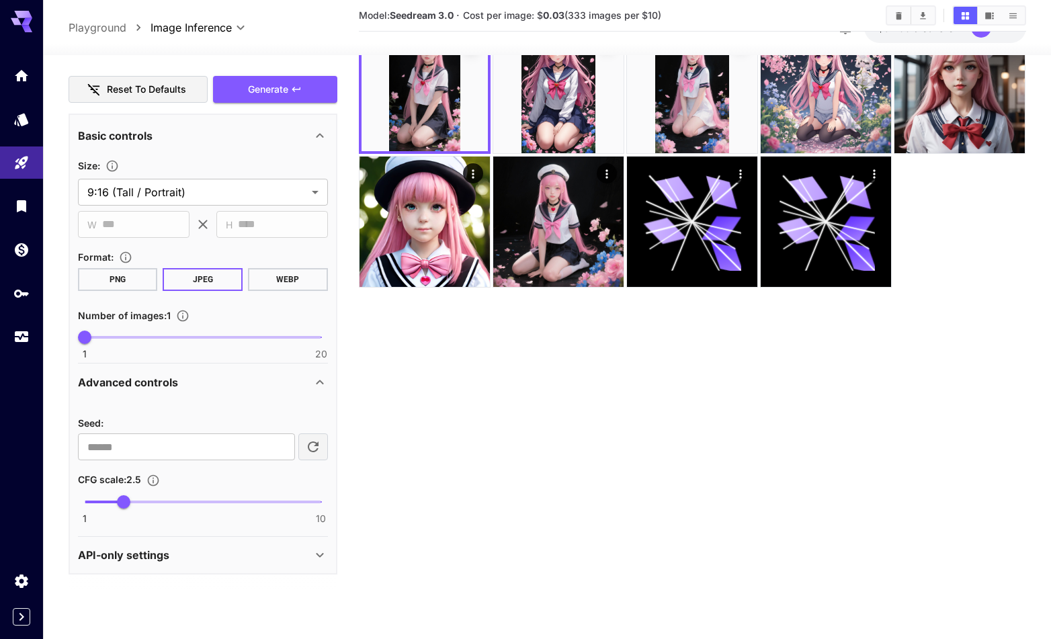
scroll to position [85, 0]
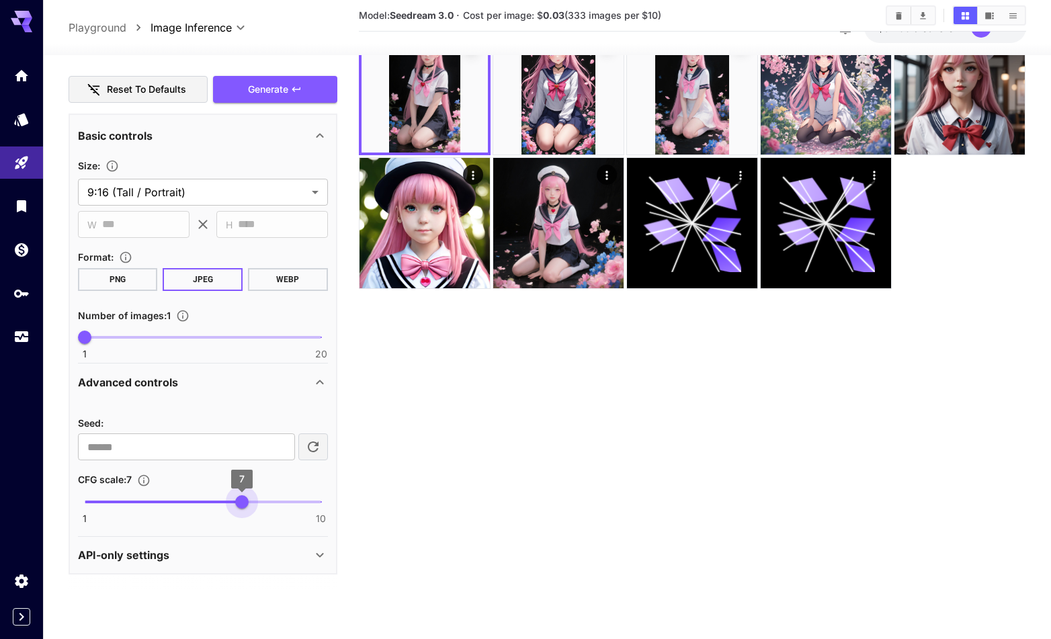
drag, startPoint x: 124, startPoint y: 502, endPoint x: 243, endPoint y: 503, distance: 118.3
click at [243, 503] on span "7" at bounding box center [241, 501] width 13 height 13
click at [149, 451] on input "number" at bounding box center [186, 446] width 217 height 27
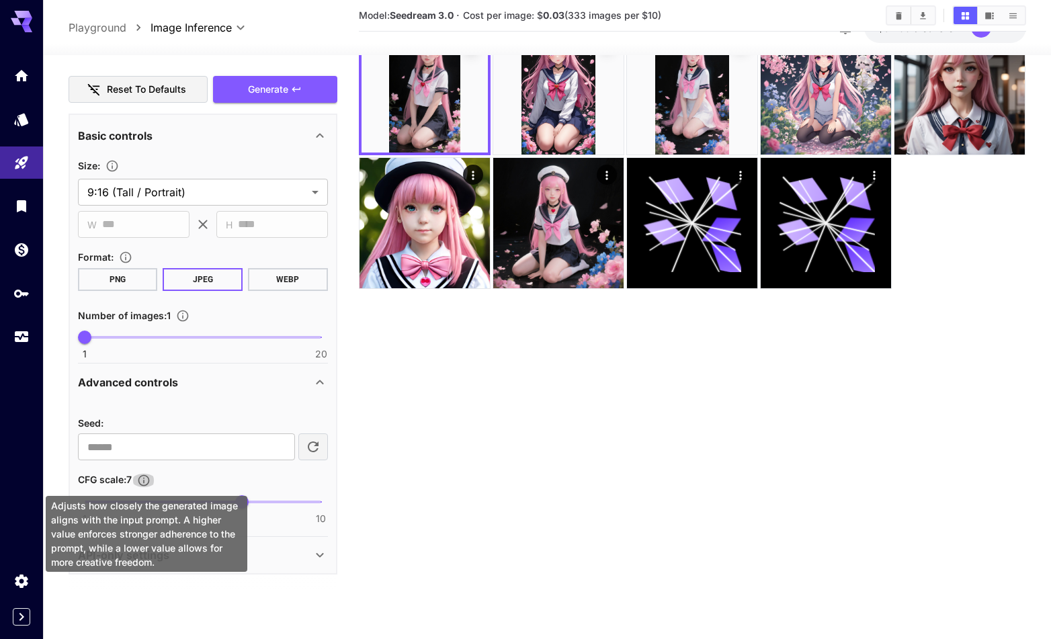
click at [148, 479] on icon "Adjusts how closely the generated image aligns with the input prompt. A higher …" at bounding box center [143, 480] width 13 height 13
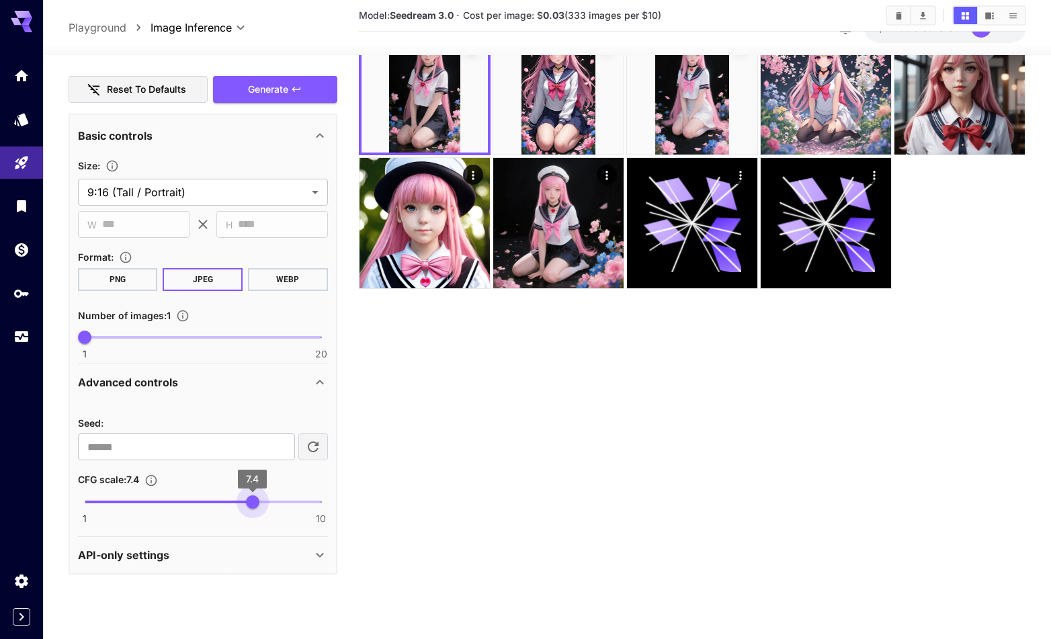
type input "***"
drag, startPoint x: 245, startPoint y: 505, endPoint x: 254, endPoint y: 505, distance: 8.7
click at [254, 505] on span "7.5" at bounding box center [255, 501] width 13 height 13
click at [163, 564] on div "API-only settings" at bounding box center [203, 555] width 250 height 32
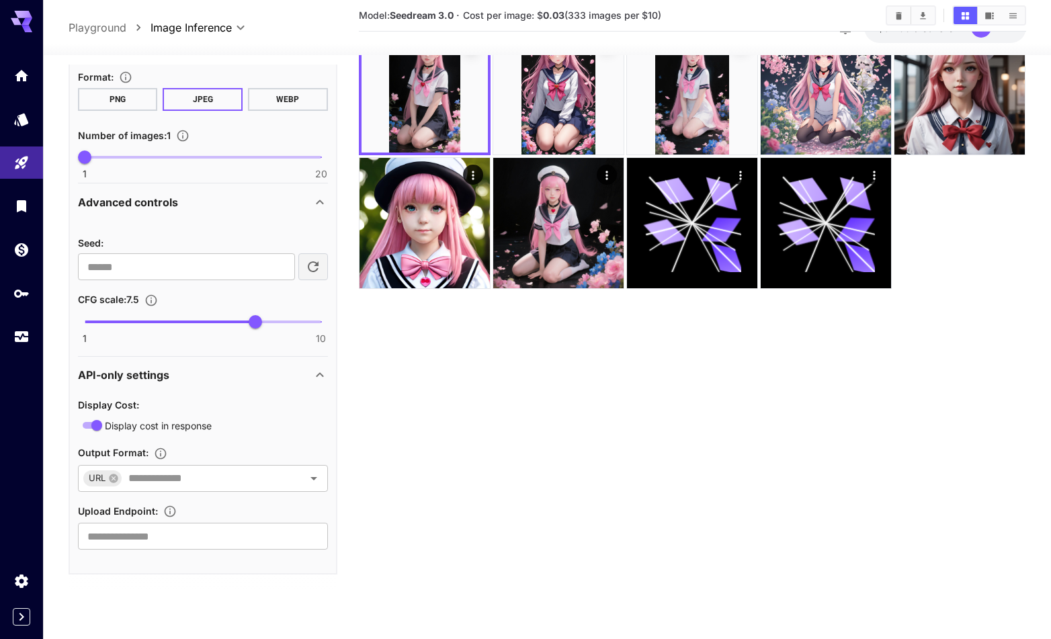
scroll to position [0, 0]
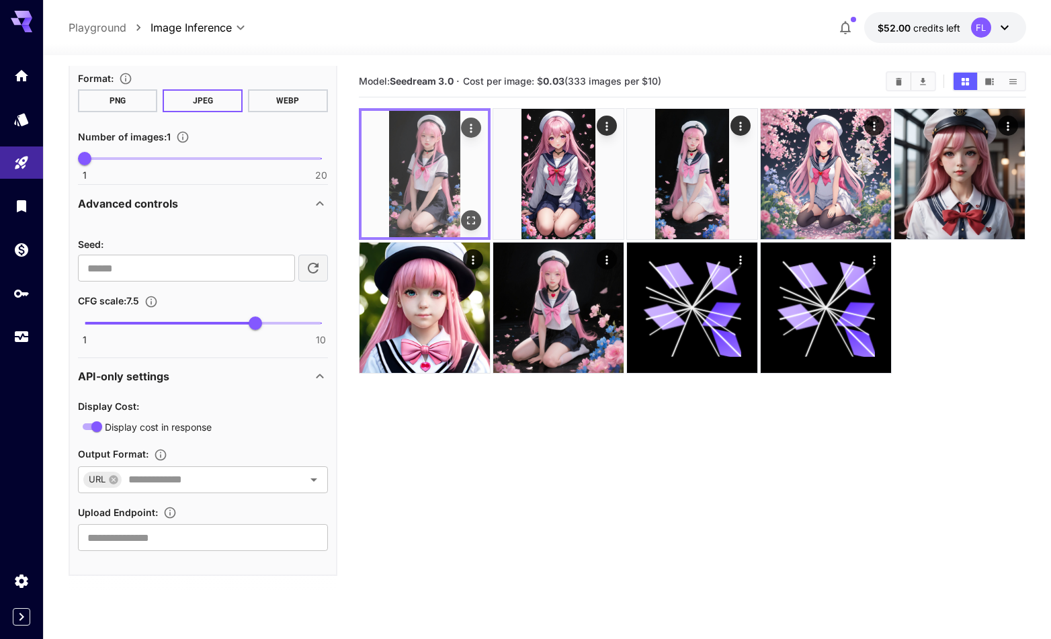
click at [407, 175] on img at bounding box center [425, 174] width 126 height 126
click at [468, 212] on button "Open in fullscreen" at bounding box center [471, 220] width 20 height 20
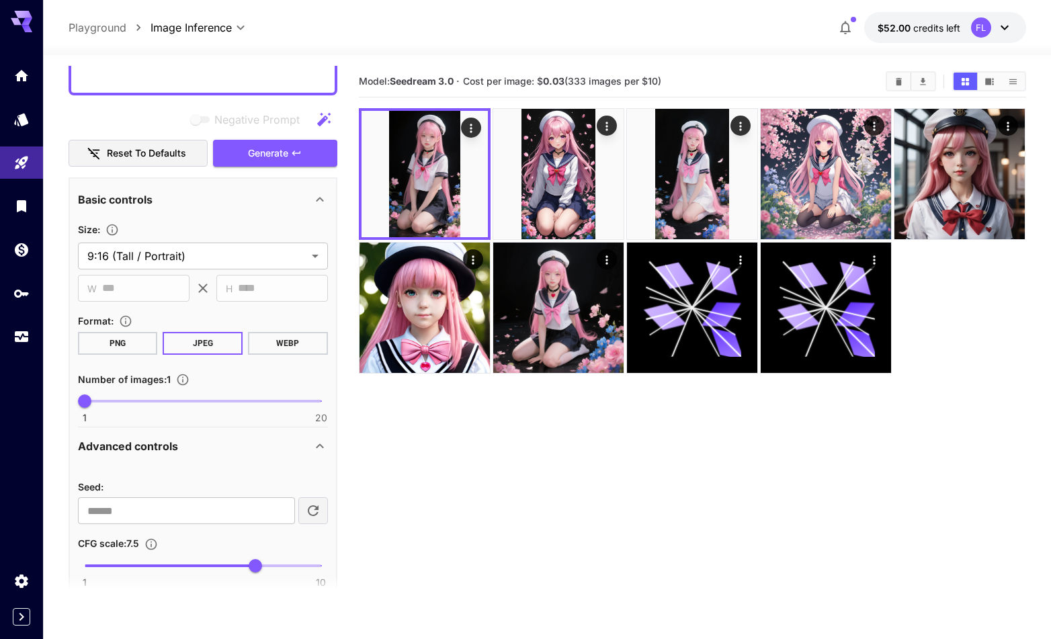
scroll to position [167, 0]
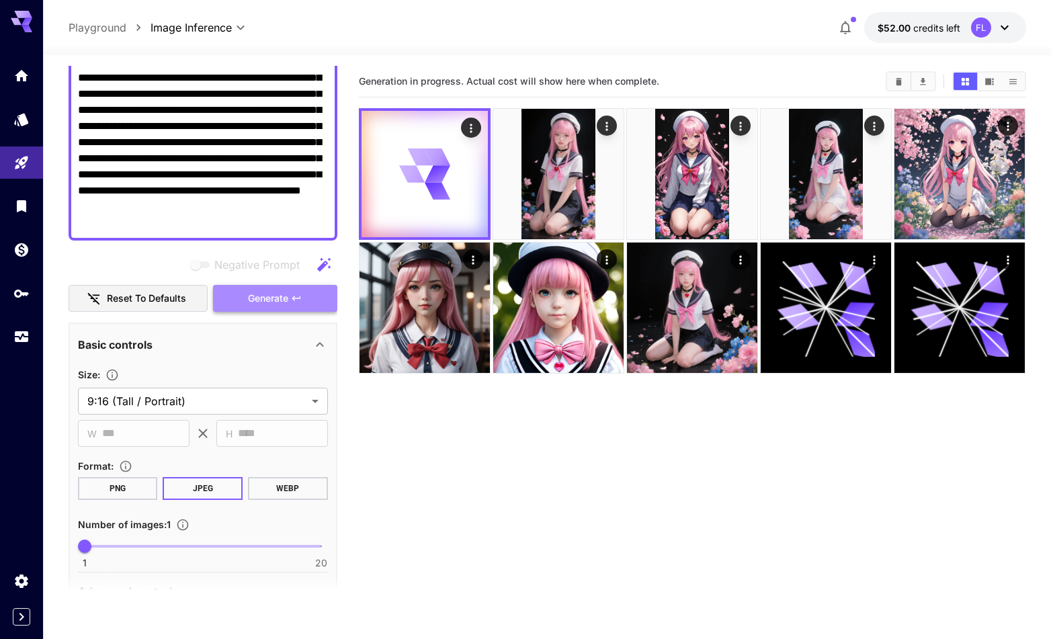
click at [290, 295] on button "Generate" at bounding box center [275, 299] width 124 height 28
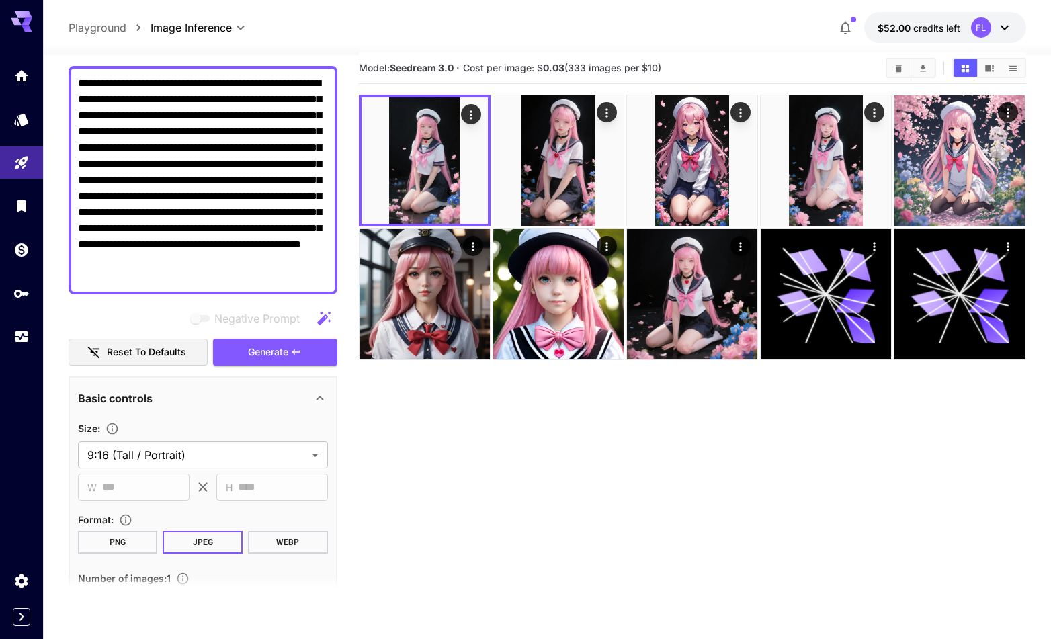
scroll to position [93, 0]
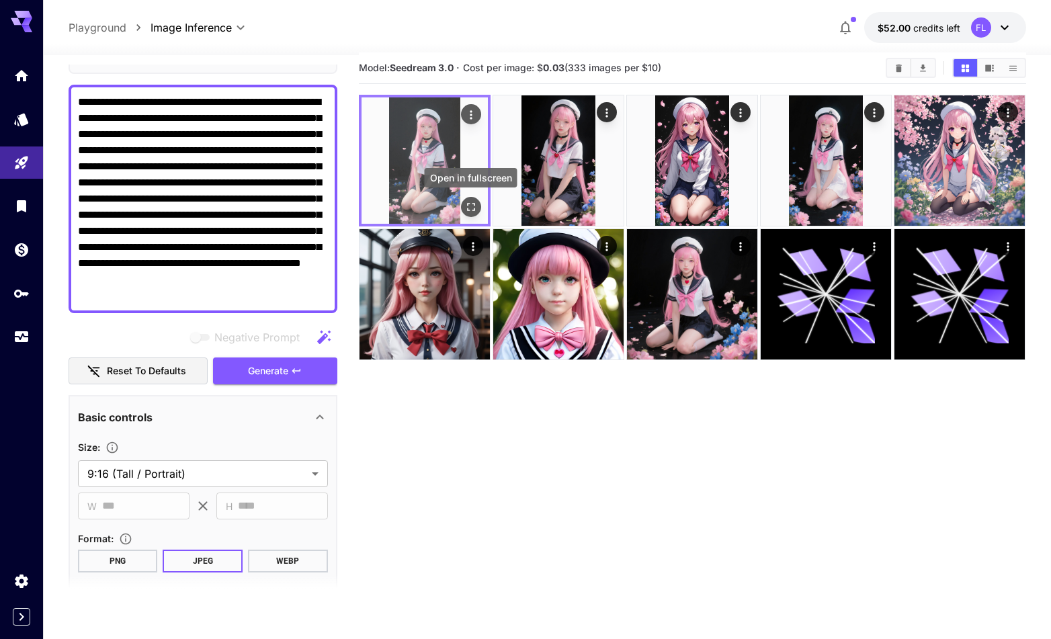
click at [472, 205] on icon "Open in fullscreen" at bounding box center [470, 206] width 13 height 13
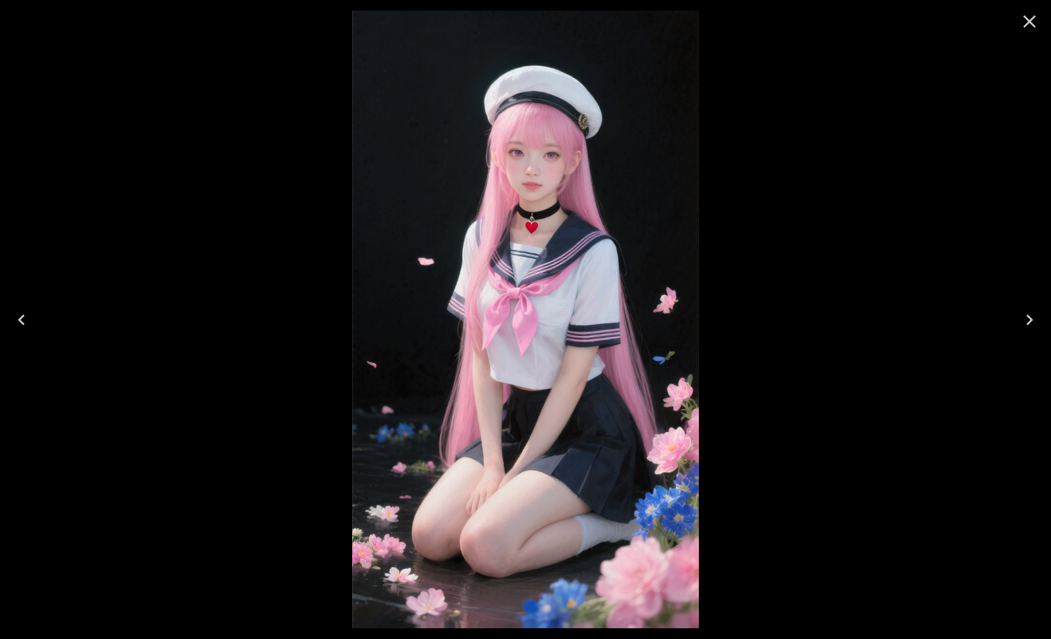
click at [1024, 22] on icon "Close" at bounding box center [1030, 22] width 22 height 22
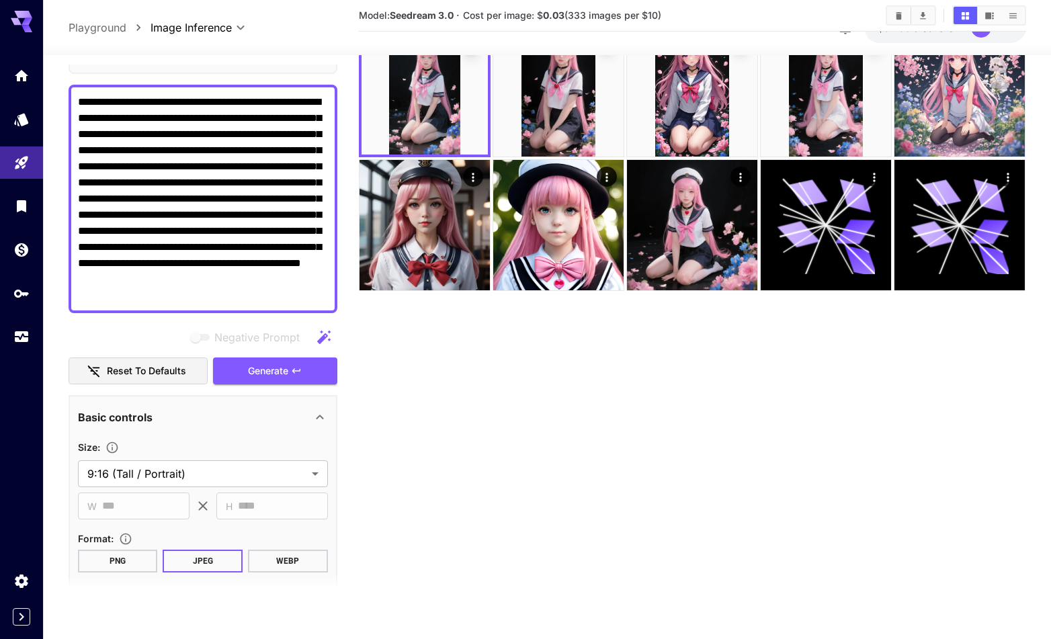
scroll to position [106, 0]
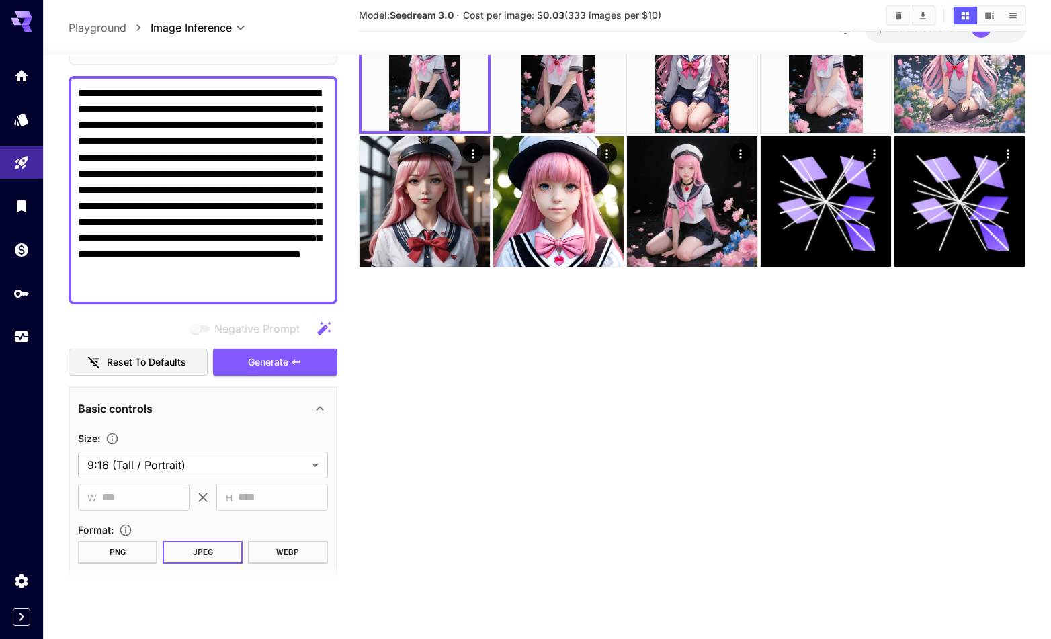
click at [565, 403] on section "Model: Seedream 3.0 · Cost per image: $ 0.03 (333 images per $10)" at bounding box center [692, 279] width 667 height 639
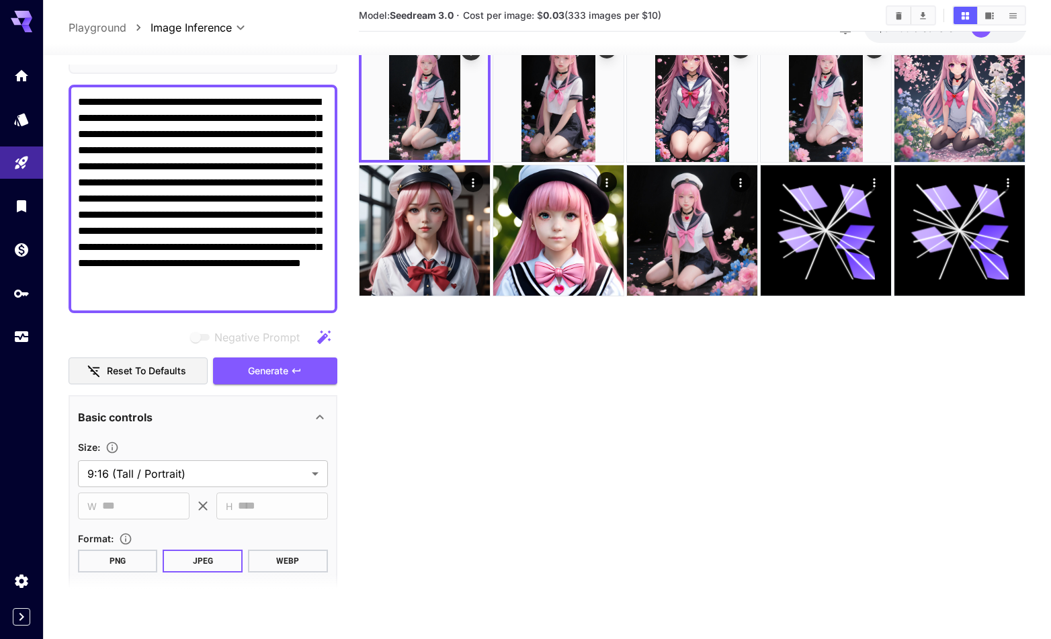
scroll to position [63, 0]
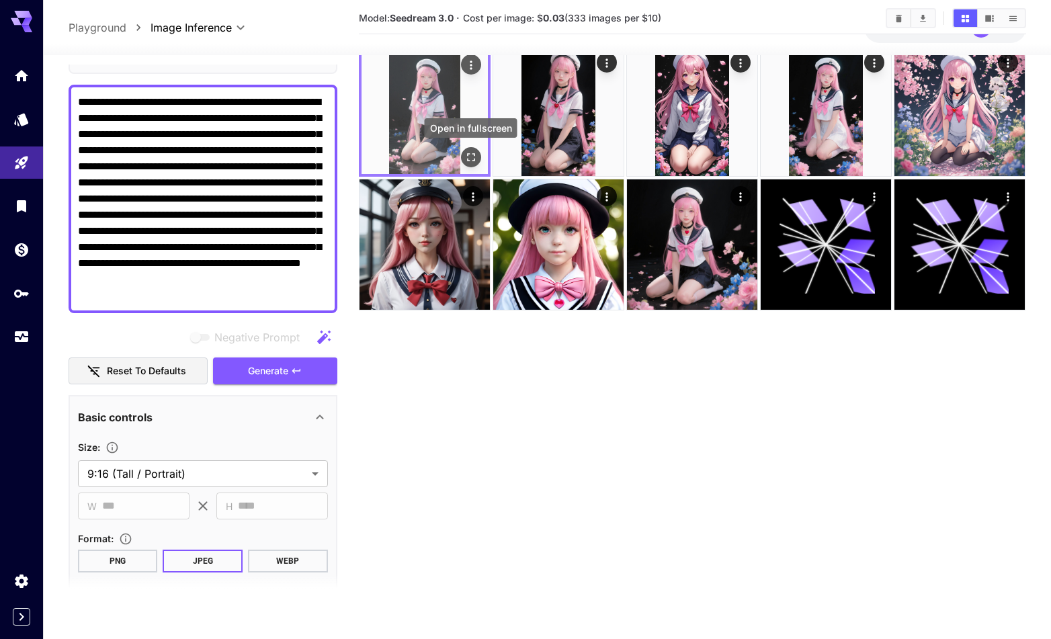
click at [479, 159] on button "Open in fullscreen" at bounding box center [471, 157] width 20 height 20
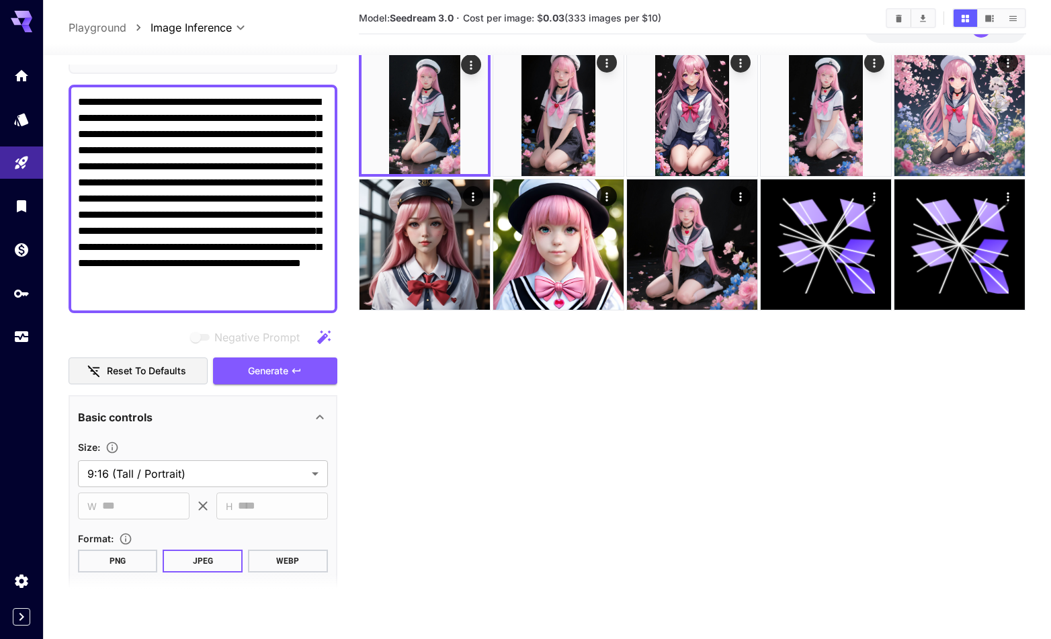
click at [712, 448] on section "Model: Seedream 3.0 · Cost per image: $ 0.03 (333 images per $10)" at bounding box center [692, 322] width 667 height 639
click at [519, 457] on section "Model: Seedream 3.0 · Cost per image: $ 0.03 (333 images per $10)" at bounding box center [692, 322] width 667 height 639
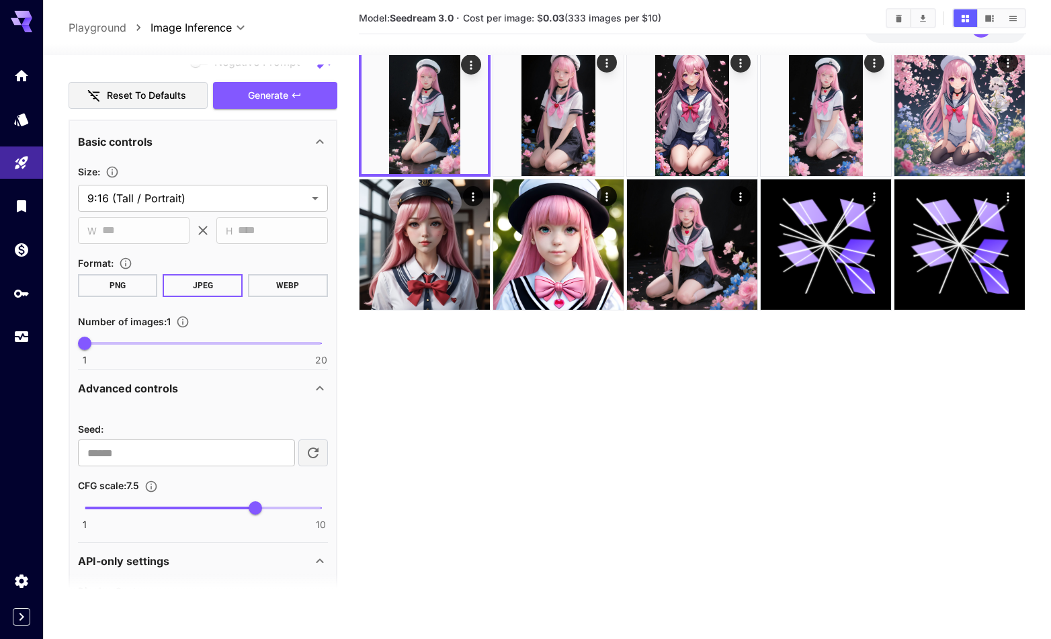
scroll to position [380, 0]
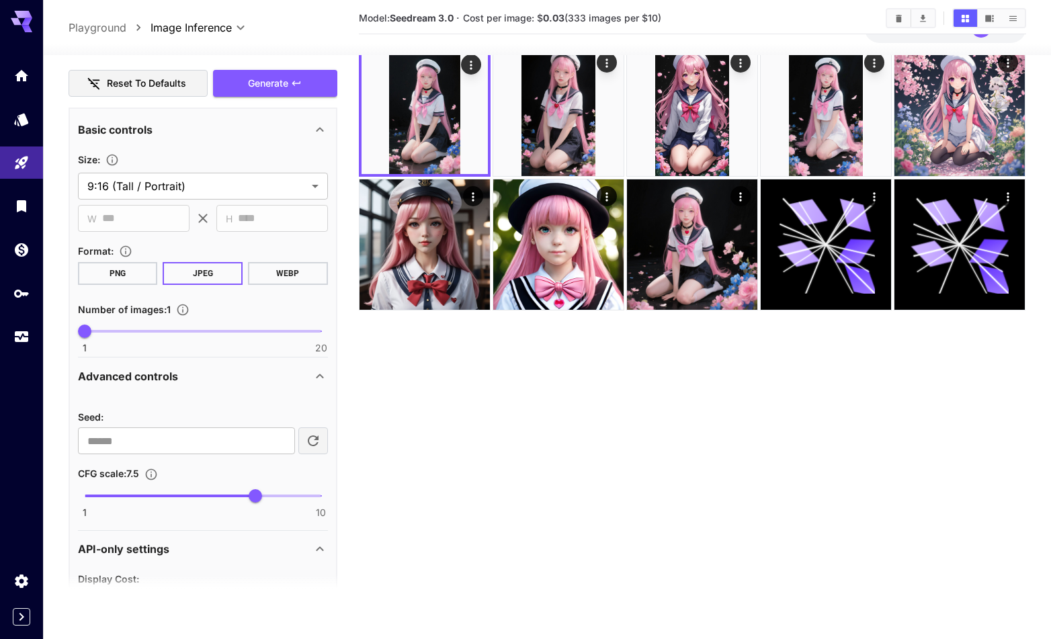
click at [171, 380] on p "Advanced controls" at bounding box center [128, 376] width 100 height 16
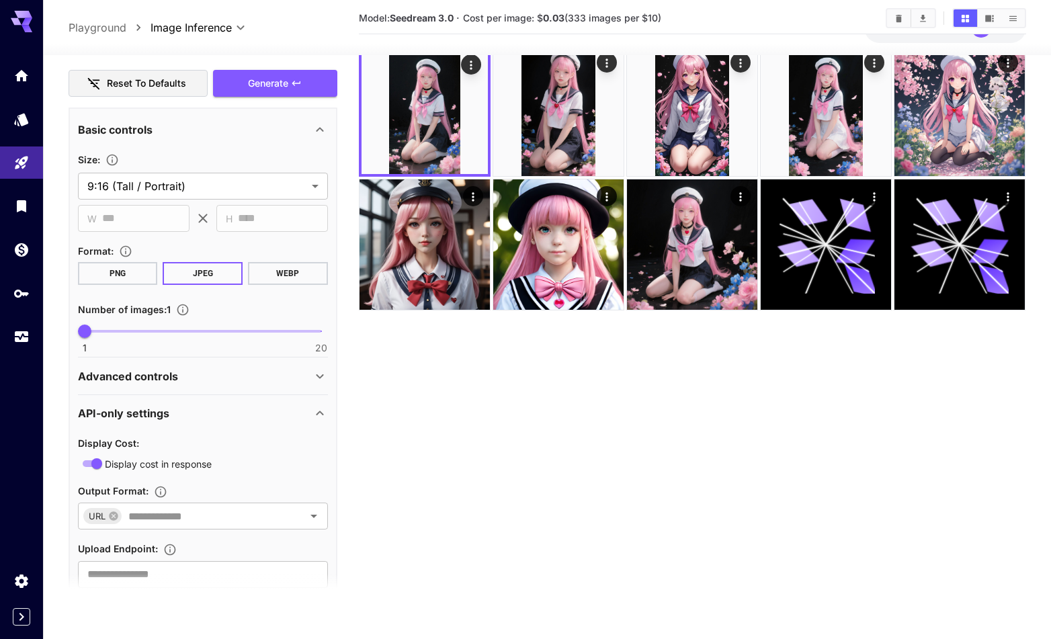
click at [155, 375] on p "Advanced controls" at bounding box center [128, 376] width 100 height 16
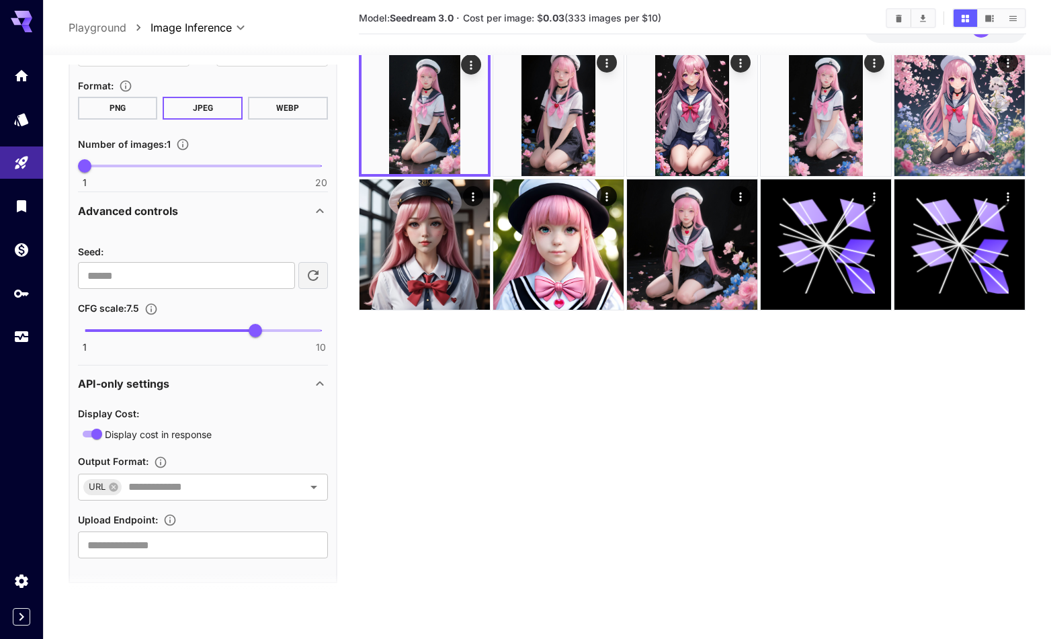
scroll to position [554, 0]
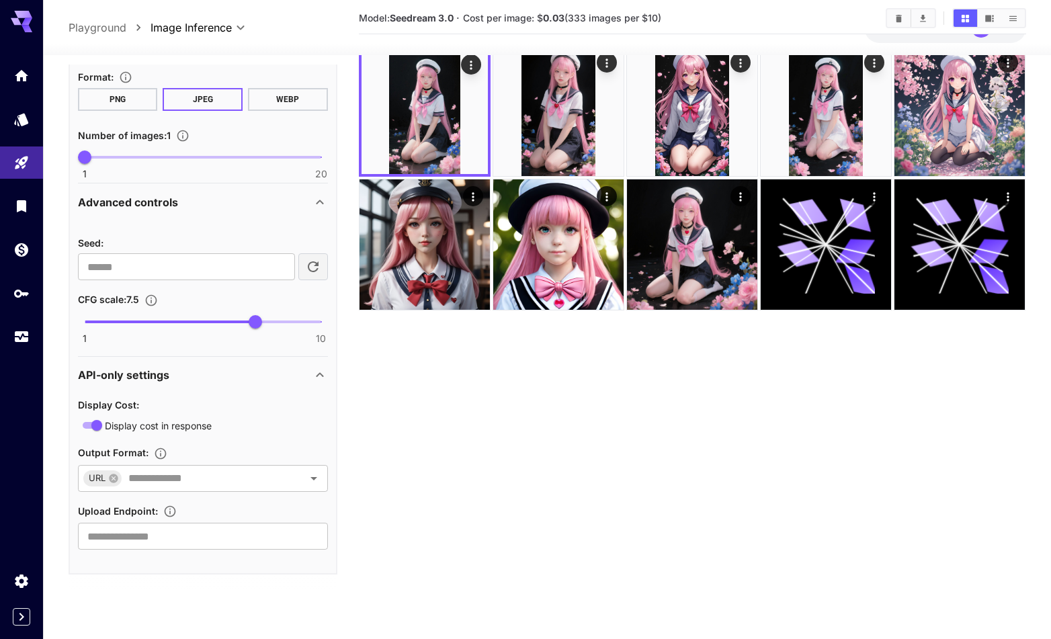
click at [317, 376] on icon at bounding box center [320, 375] width 16 height 16
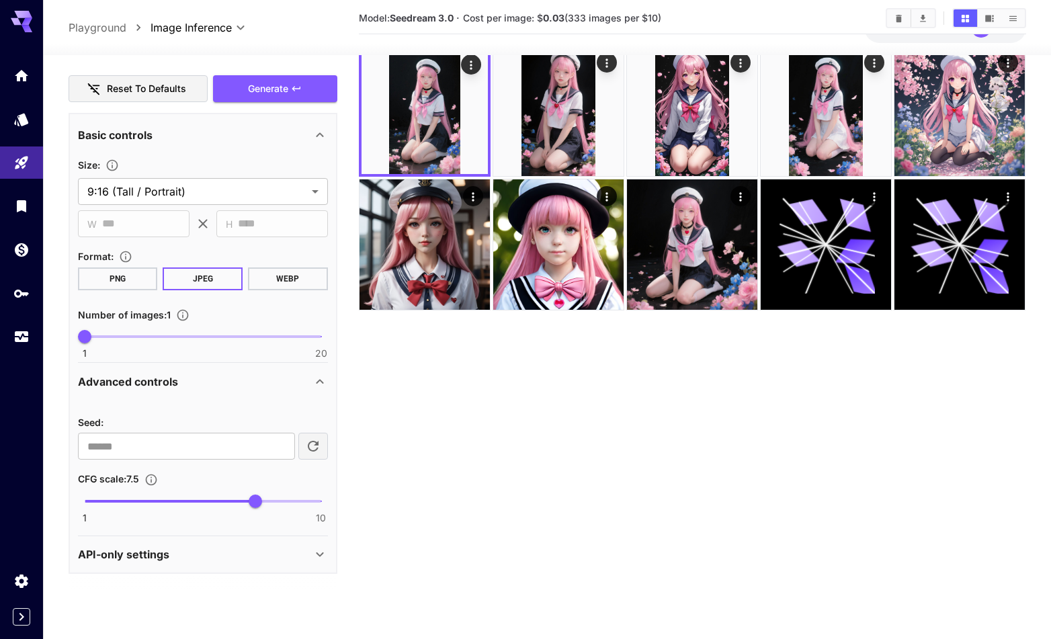
scroll to position [374, 0]
click at [257, 452] on input "number" at bounding box center [186, 446] width 217 height 27
click at [314, 384] on icon at bounding box center [320, 382] width 16 height 16
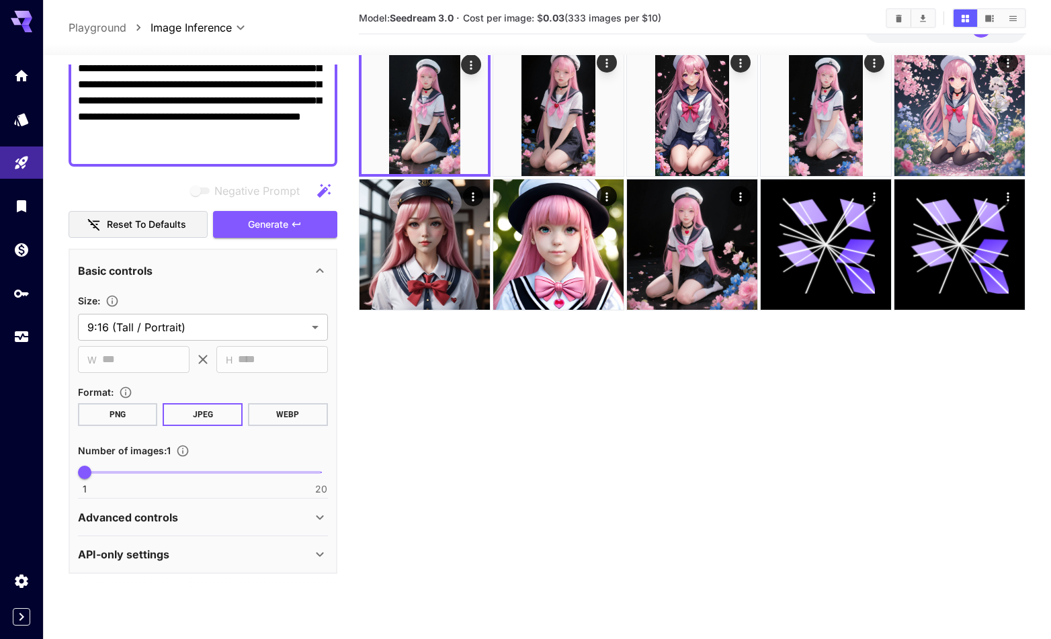
scroll to position [239, 0]
click at [151, 293] on div "Size :" at bounding box center [203, 301] width 250 height 16
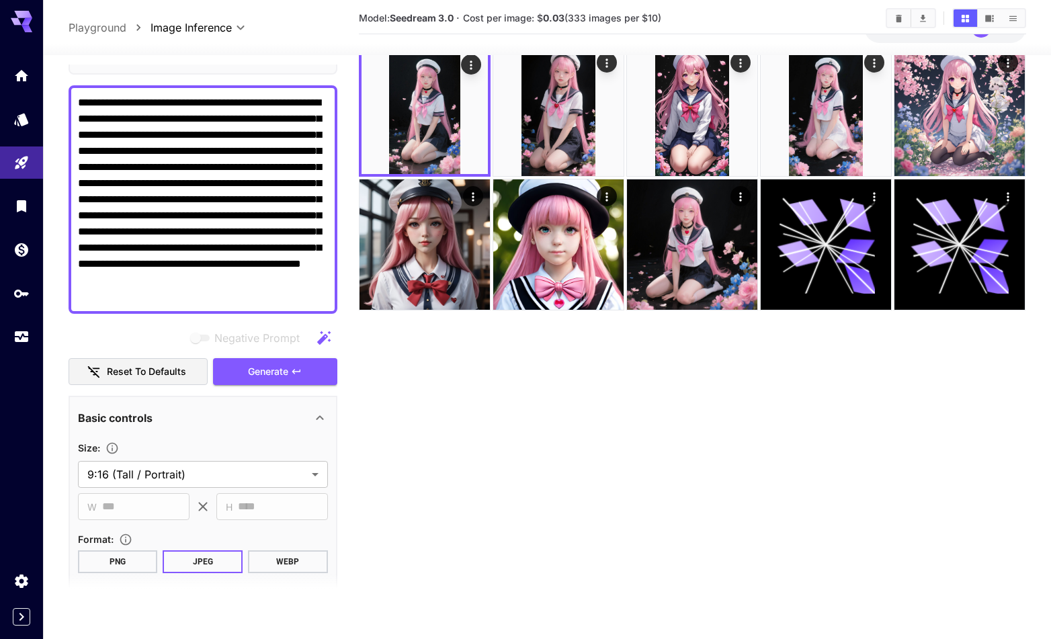
scroll to position [0, 0]
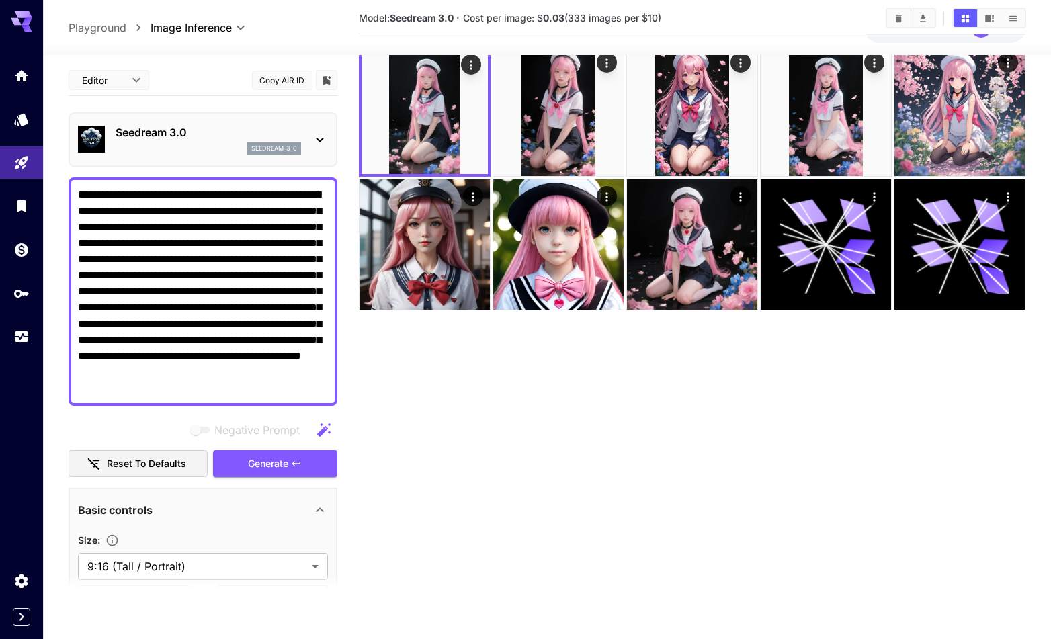
click at [436, 445] on section "Model: Seedream 3.0 · Cost per image: $ 0.03 (333 images per $10)" at bounding box center [692, 322] width 667 height 639
click at [199, 433] on span "Negative prompts are not compatible with the selected model." at bounding box center [200, 430] width 17 height 7
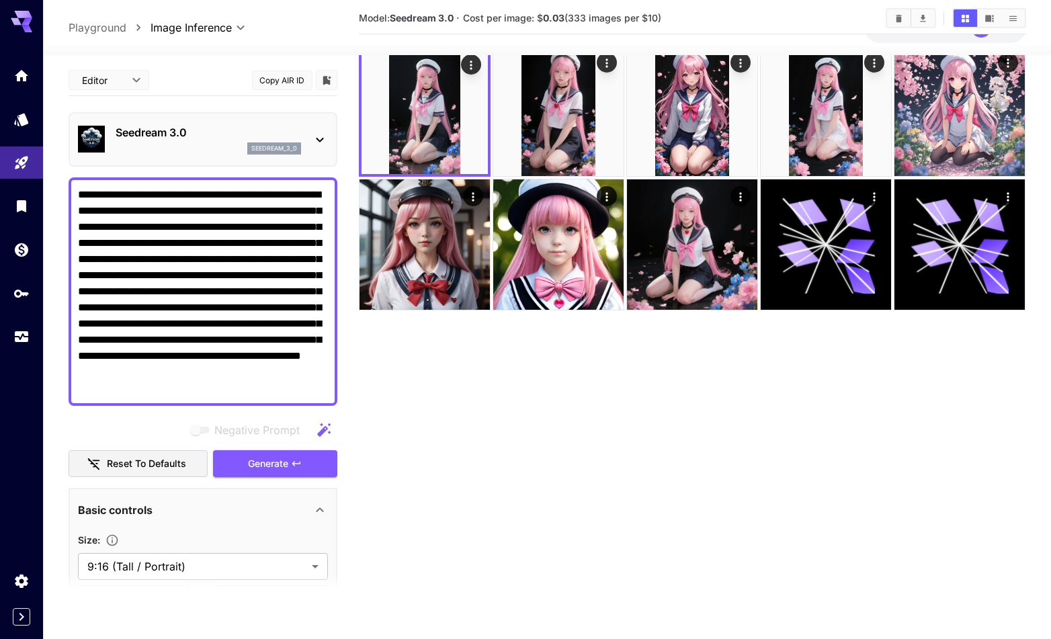
click at [255, 254] on textarea "**********" at bounding box center [203, 292] width 250 height 210
click at [306, 140] on div "Seedream 3.0 seedream_3_0" at bounding box center [203, 139] width 250 height 41
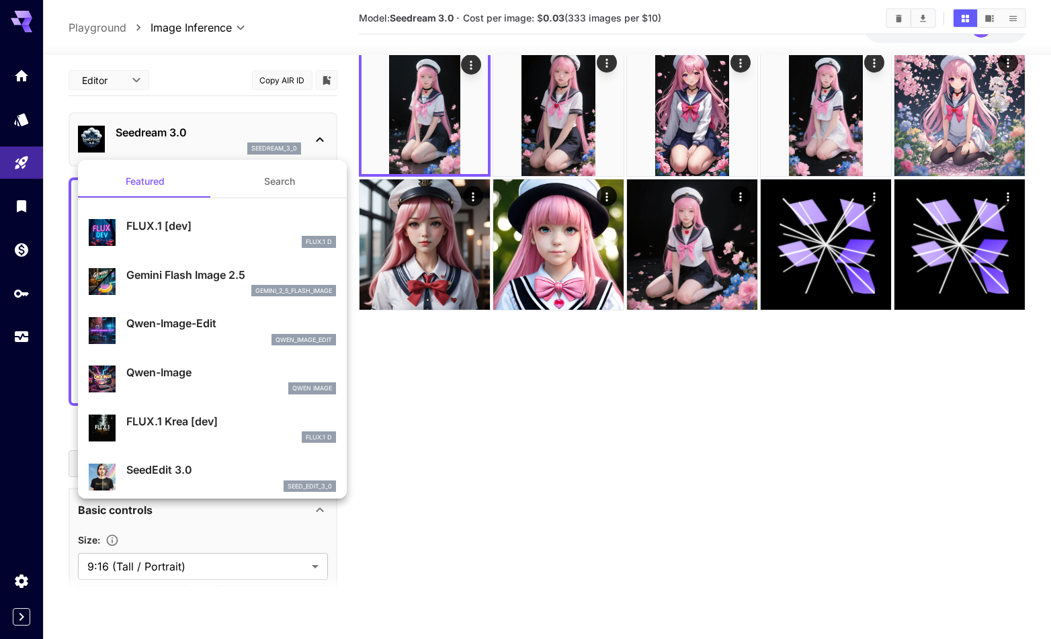
click at [298, 181] on button "Search" at bounding box center [279, 181] width 134 height 32
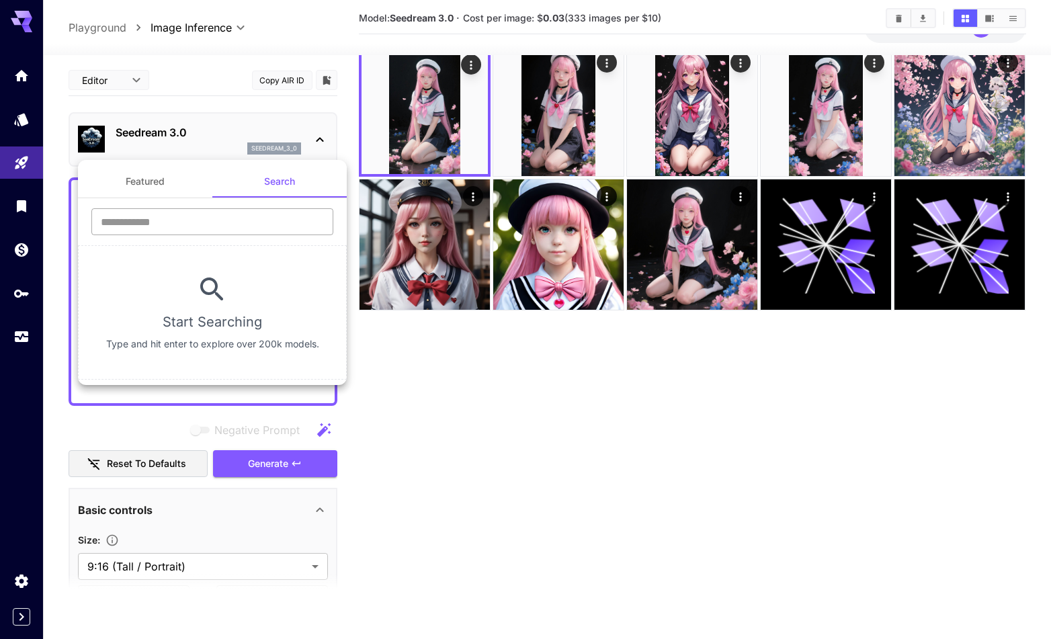
click at [279, 218] on input "text" at bounding box center [212, 221] width 242 height 27
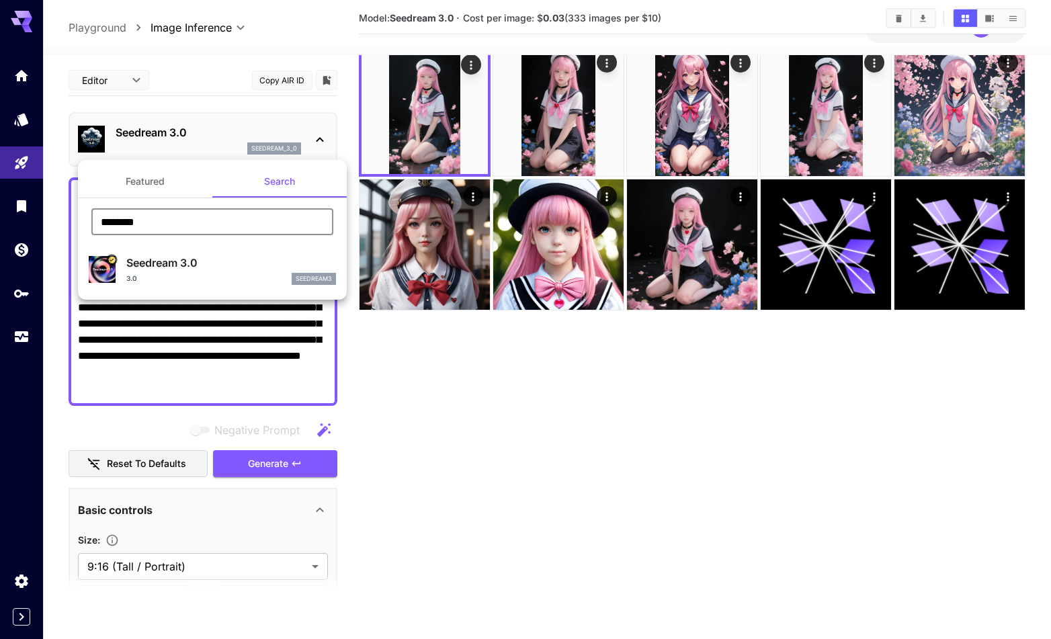
type input "********"
click at [429, 496] on div at bounding box center [525, 319] width 1051 height 639
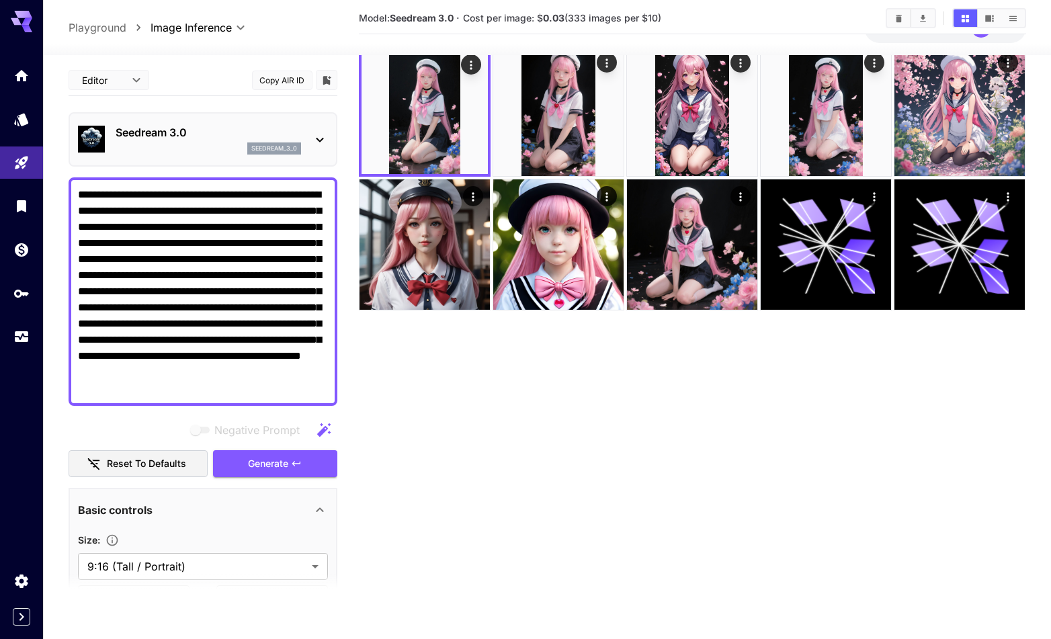
click at [147, 77] on div "Editor **** ​" at bounding box center [109, 80] width 81 height 20
click at [132, 77] on body "**********" at bounding box center [525, 309] width 1051 height 745
click at [132, 77] on div at bounding box center [525, 319] width 1051 height 639
click at [132, 77] on body "**********" at bounding box center [525, 309] width 1051 height 745
click at [116, 130] on span "JSON" at bounding box center [108, 132] width 59 height 16
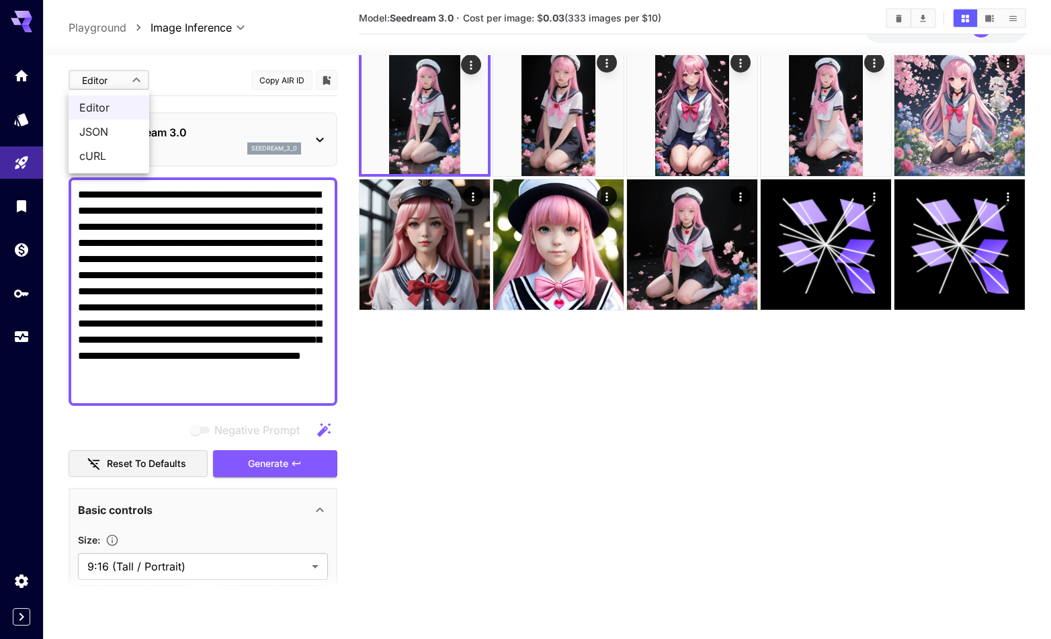
type input "****"
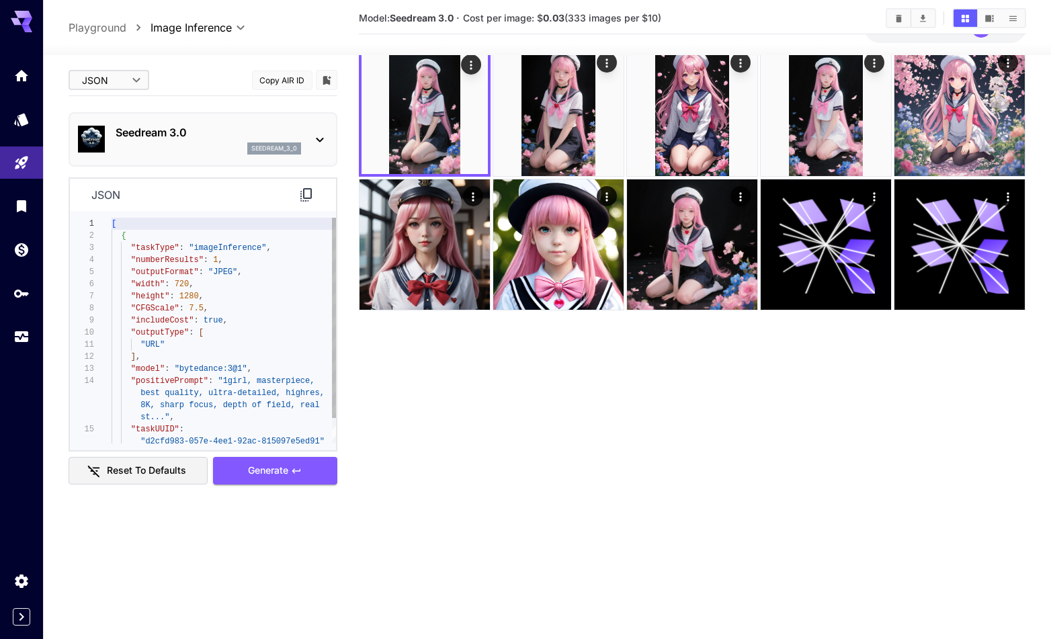
type textarea "**********"
click at [159, 341] on div "[ { "taskType" : "imageInference" , "numberResults" : 1 , "outputFormat" : "JPE…" at bounding box center [224, 345] width 224 height 254
click at [177, 362] on div "[ { "taskType" : "imageInference" , "numberResults" : 1 , "outputFormat" : "JPE…" at bounding box center [224, 345] width 224 height 254
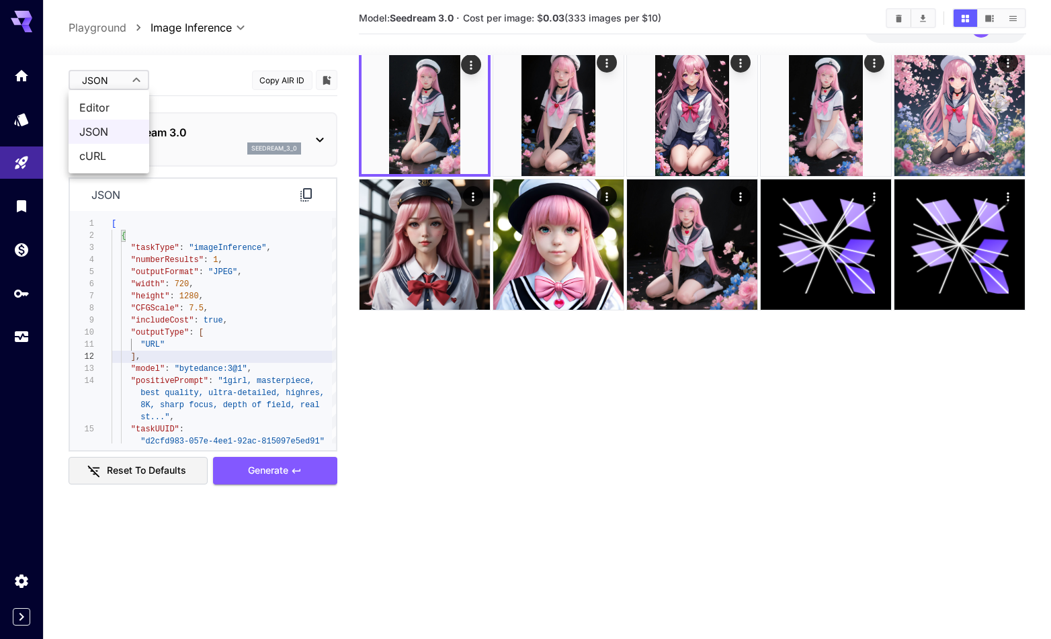
click at [142, 79] on body "**********" at bounding box center [525, 309] width 1051 height 745
click at [109, 107] on span "Editor" at bounding box center [108, 107] width 59 height 16
type input "****"
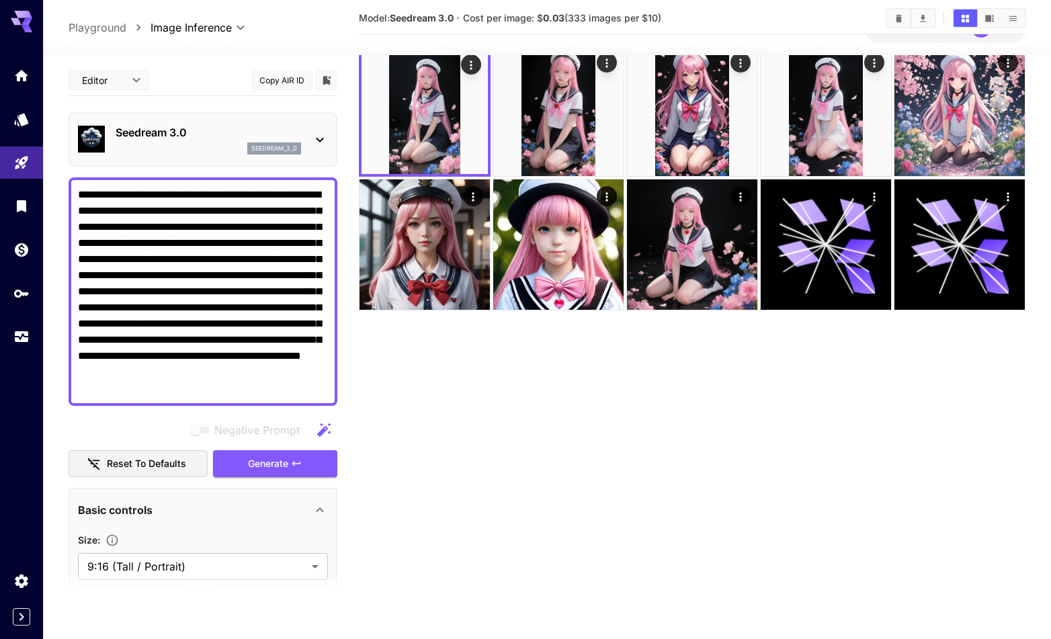
click at [124, 298] on textarea "**********" at bounding box center [203, 292] width 250 height 210
paste textarea "**********"
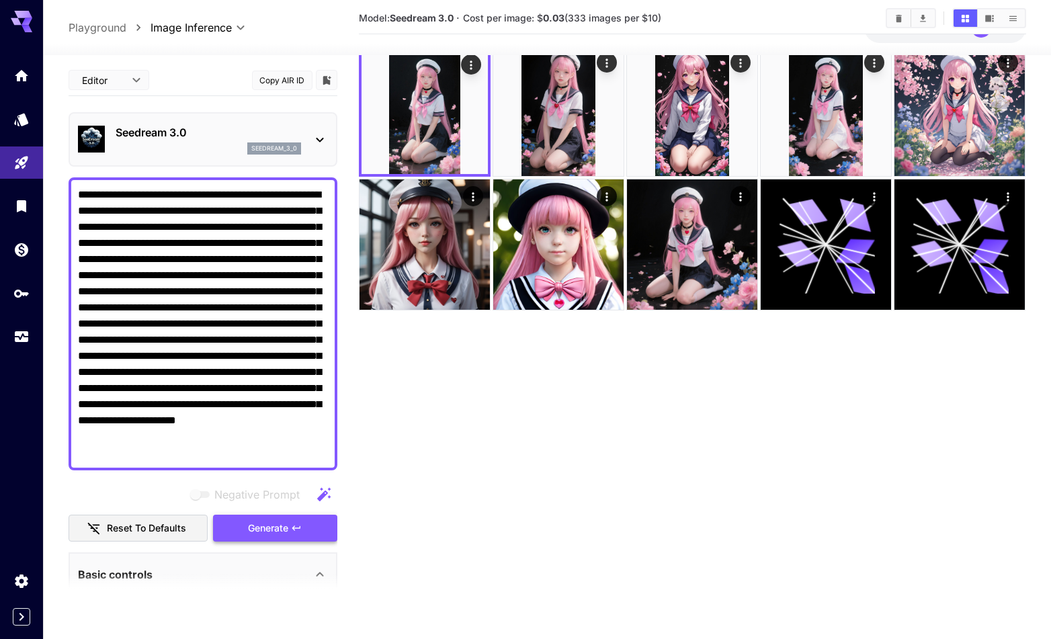
type textarea "**********"
click at [269, 524] on span "Generate" at bounding box center [268, 528] width 40 height 17
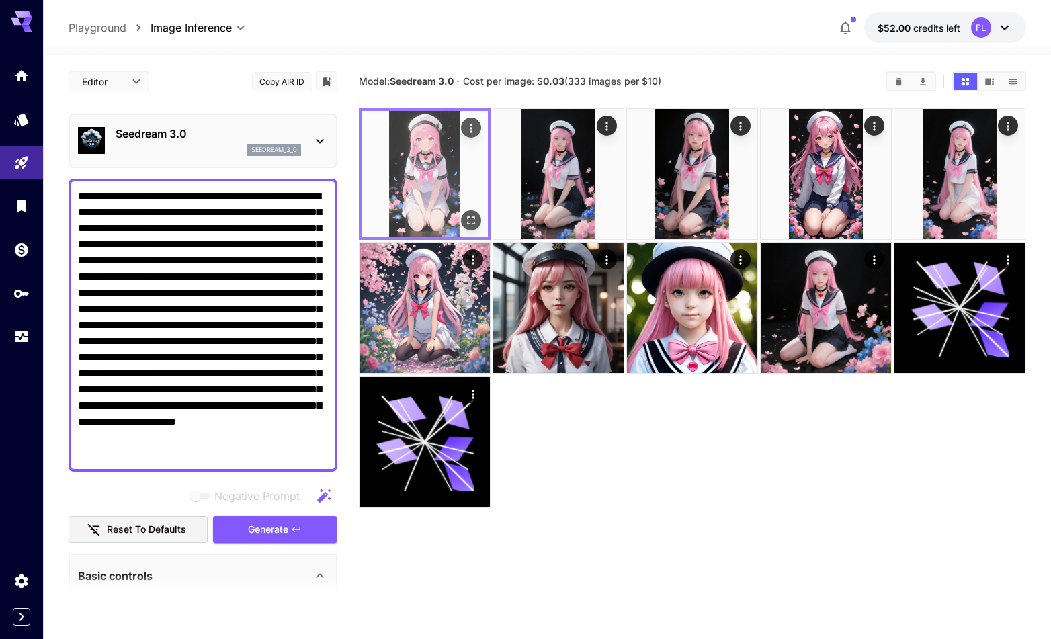
click at [475, 224] on icon "Open in fullscreen" at bounding box center [470, 220] width 13 height 13
click at [471, 212] on button "Open in fullscreen" at bounding box center [471, 220] width 20 height 20
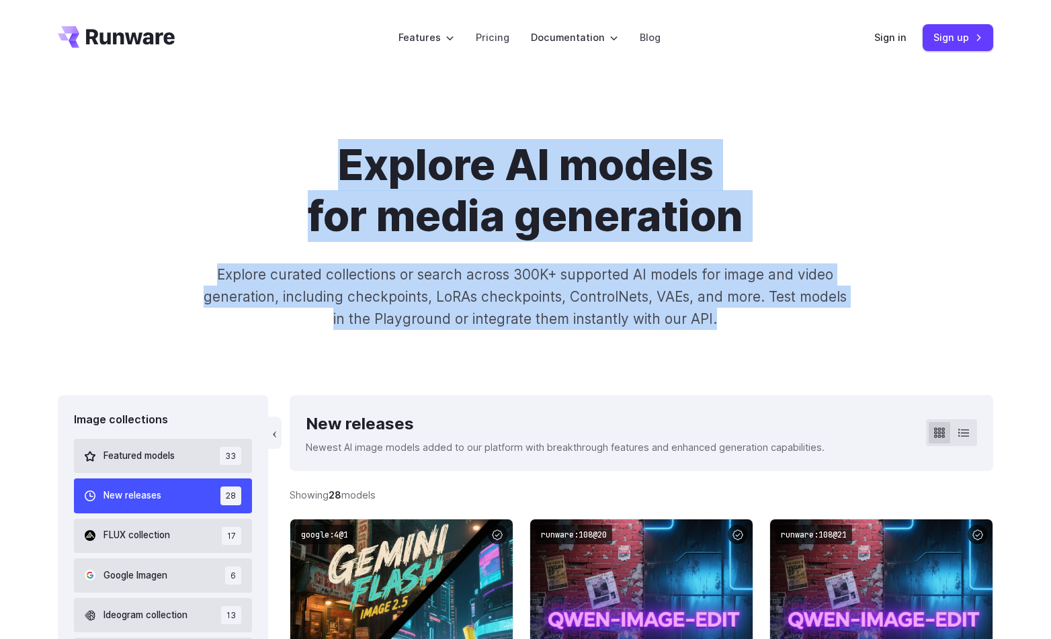
drag, startPoint x: 765, startPoint y: 216, endPoint x: 755, endPoint y: 136, distance: 79.9
click at [755, 136] on div "Explore AI models for media generation Explore curated collections or search ac…" at bounding box center [525, 235] width 1051 height 320
drag, startPoint x: 851, startPoint y: 368, endPoint x: 408, endPoint y: 153, distance: 492.6
click at [401, 163] on div "Explore AI models for media generation Explore curated collections or search ac…" at bounding box center [525, 235] width 1051 height 320
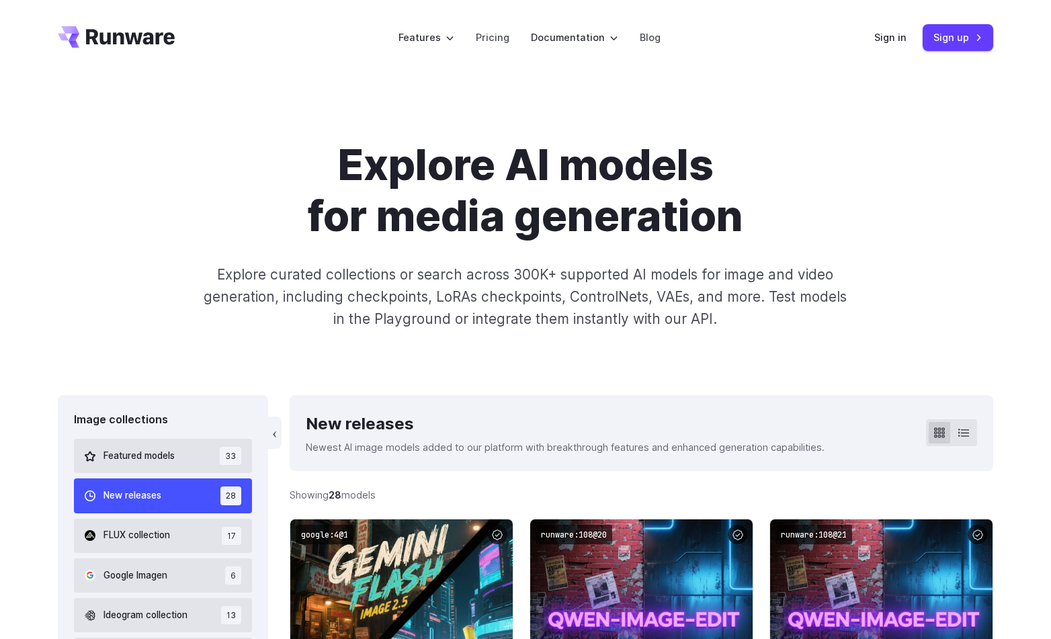
click at [312, 179] on h1 "Explore AI models for media generation" at bounding box center [525, 191] width 749 height 102
click at [840, 186] on h1 "Explore AI models for media generation" at bounding box center [525, 191] width 749 height 102
click at [798, 241] on h1 "Explore AI models for media generation" at bounding box center [525, 191] width 749 height 102
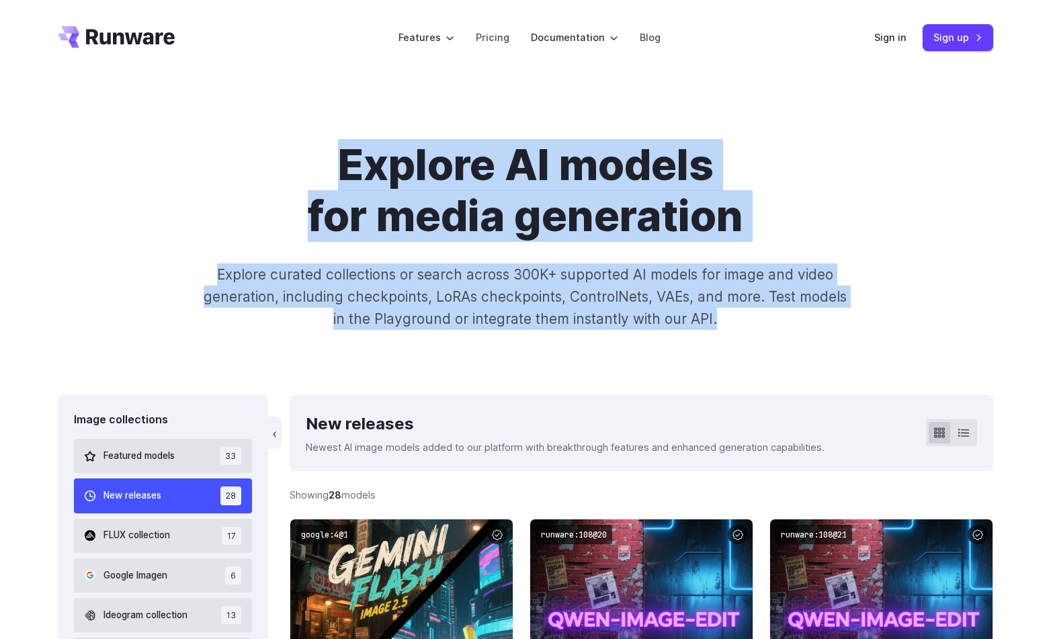
drag, startPoint x: 555, startPoint y: 374, endPoint x: 293, endPoint y: 110, distance: 371.6
click at [296, 113] on div "Explore AI models for media generation Explore curated collections or search ac…" at bounding box center [525, 235] width 1051 height 320
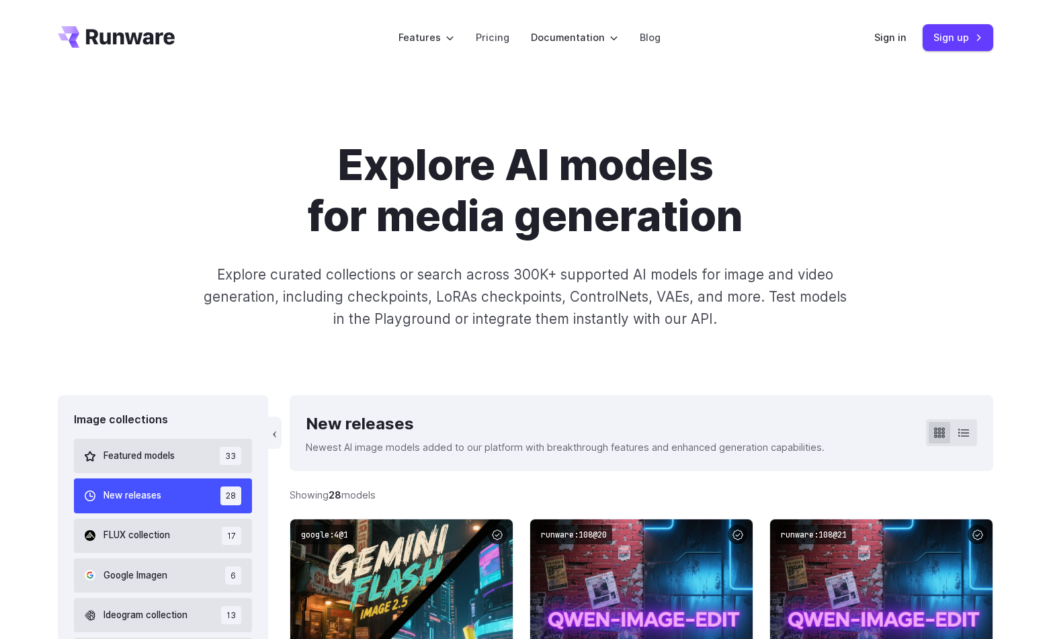
click at [301, 151] on h1 "Explore AI models for media generation" at bounding box center [525, 191] width 749 height 102
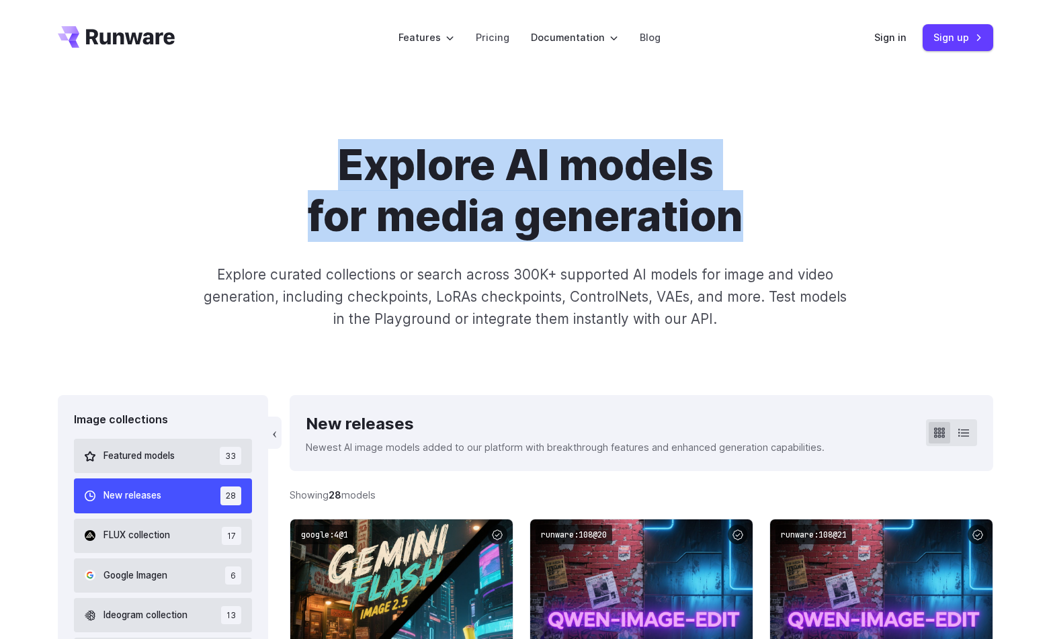
drag, startPoint x: 334, startPoint y: 151, endPoint x: 929, endPoint y: 260, distance: 604.7
click at [917, 252] on div "Explore AI models for media generation Explore curated collections or search ac…" at bounding box center [525, 235] width 935 height 191
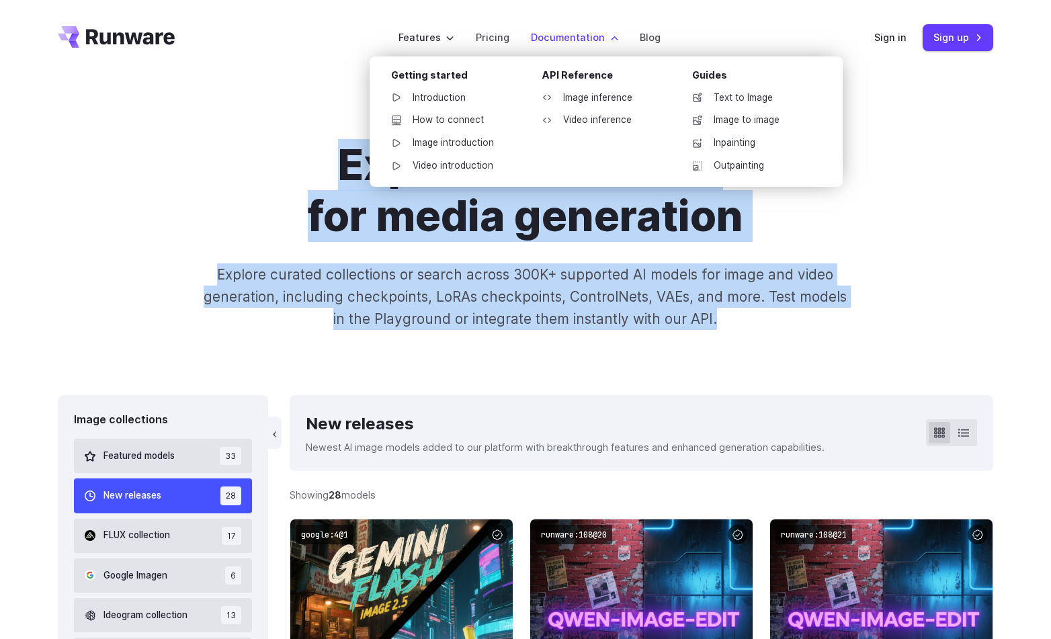
drag, startPoint x: 775, startPoint y: 380, endPoint x: 547, endPoint y: 48, distance: 402.6
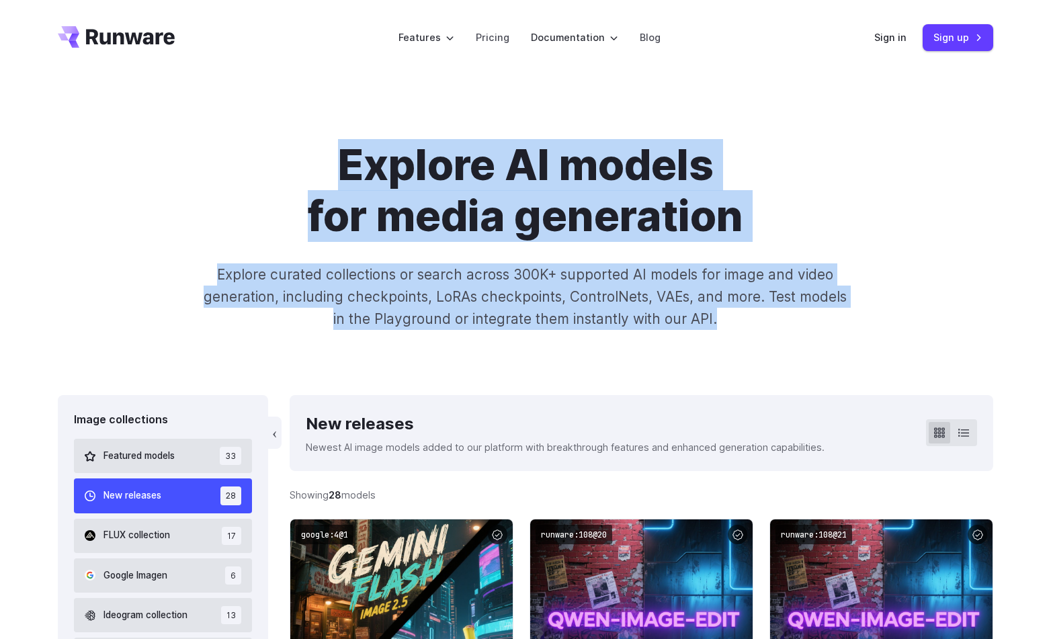
click at [503, 206] on h1 "Explore AI models for media generation" at bounding box center [525, 191] width 749 height 102
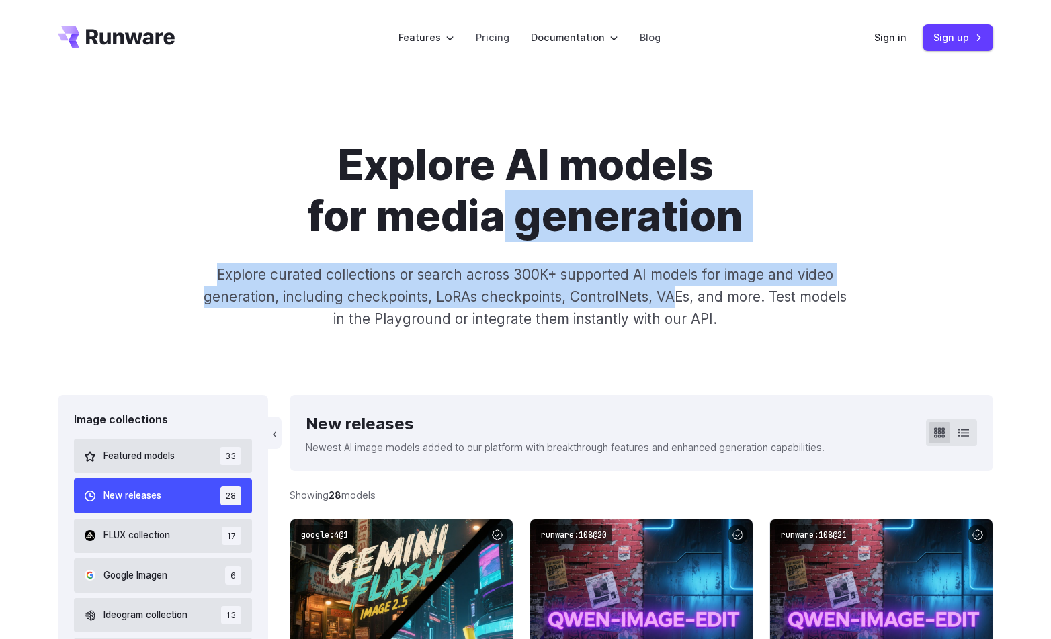
drag, startPoint x: 507, startPoint y: 192, endPoint x: 669, endPoint y: 289, distance: 189.6
click at [675, 292] on div "Explore AI models for media generation Explore curated collections or search ac…" at bounding box center [525, 235] width 935 height 191
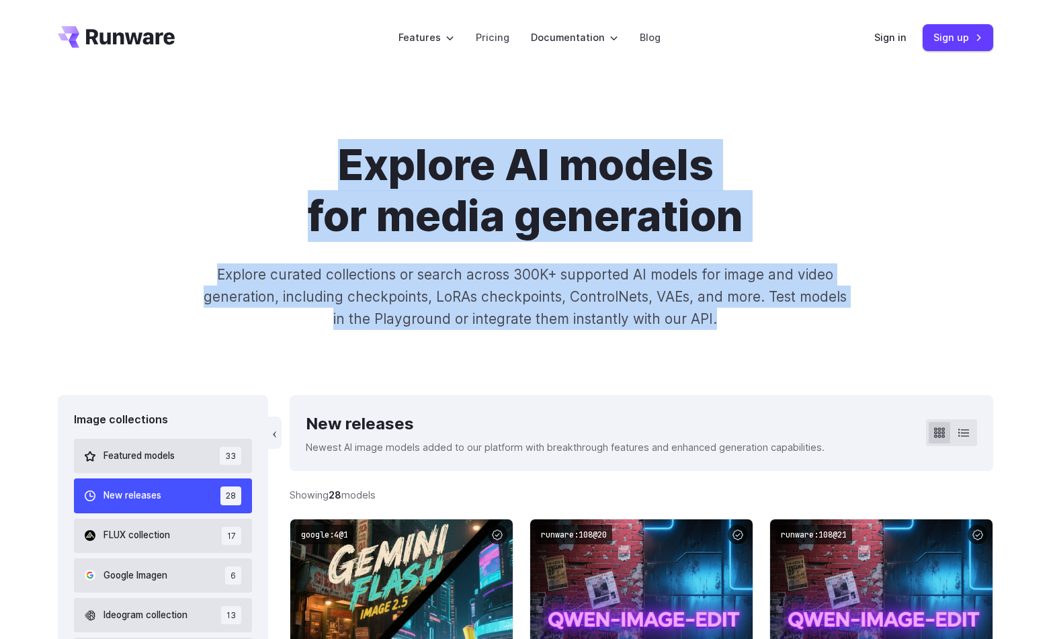
drag, startPoint x: 751, startPoint y: 342, endPoint x: 257, endPoint y: 170, distance: 522.4
click at [257, 170] on div "Explore AI models for media generation Explore curated collections or search ac…" at bounding box center [525, 235] width 1051 height 320
click at [257, 170] on h1 "Explore AI models for media generation" at bounding box center [525, 191] width 749 height 102
drag, startPoint x: 257, startPoint y: 170, endPoint x: 654, endPoint y: 380, distance: 448.5
click at [654, 380] on div "Explore AI models for media generation Explore curated collections or search ac…" at bounding box center [525, 235] width 1051 height 320
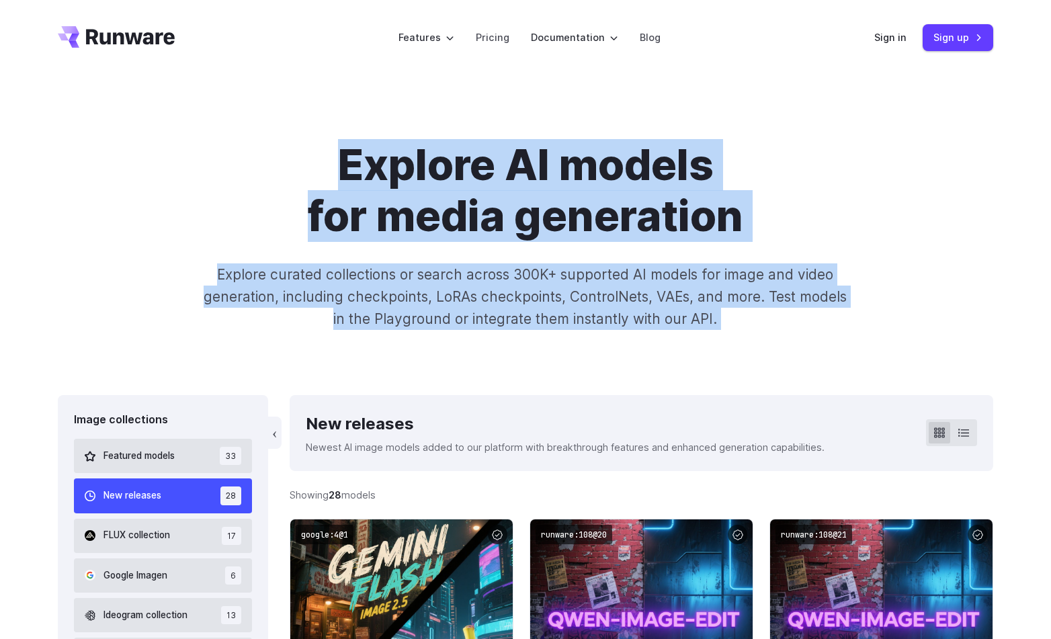
click at [654, 380] on div "Explore AI models for media generation Explore curated collections or search ac…" at bounding box center [525, 235] width 1051 height 320
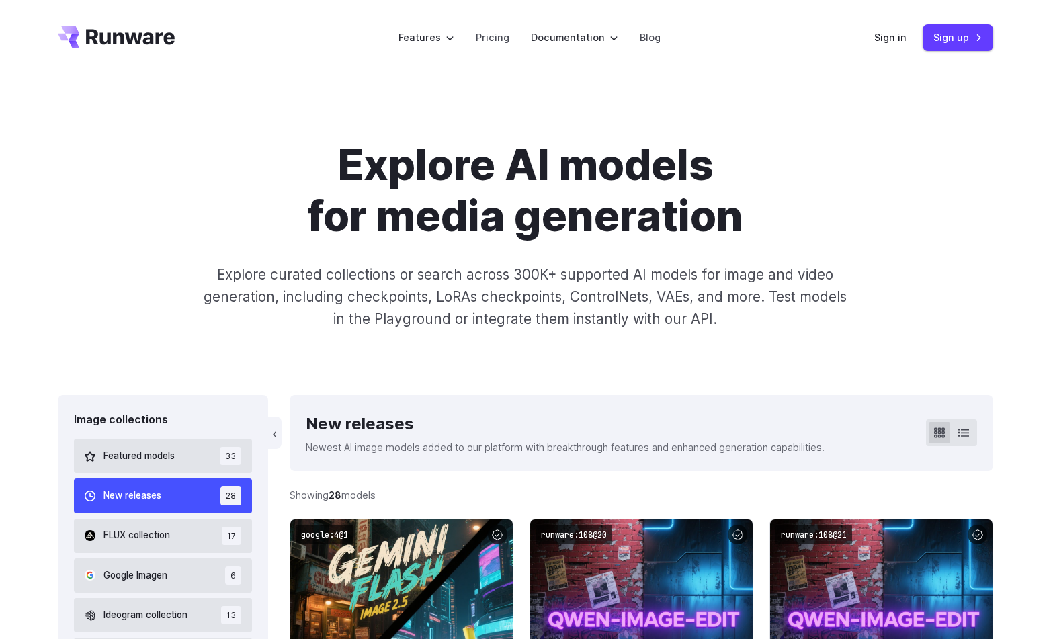
click at [833, 180] on h1 "Explore AI models for media generation" at bounding box center [525, 191] width 749 height 102
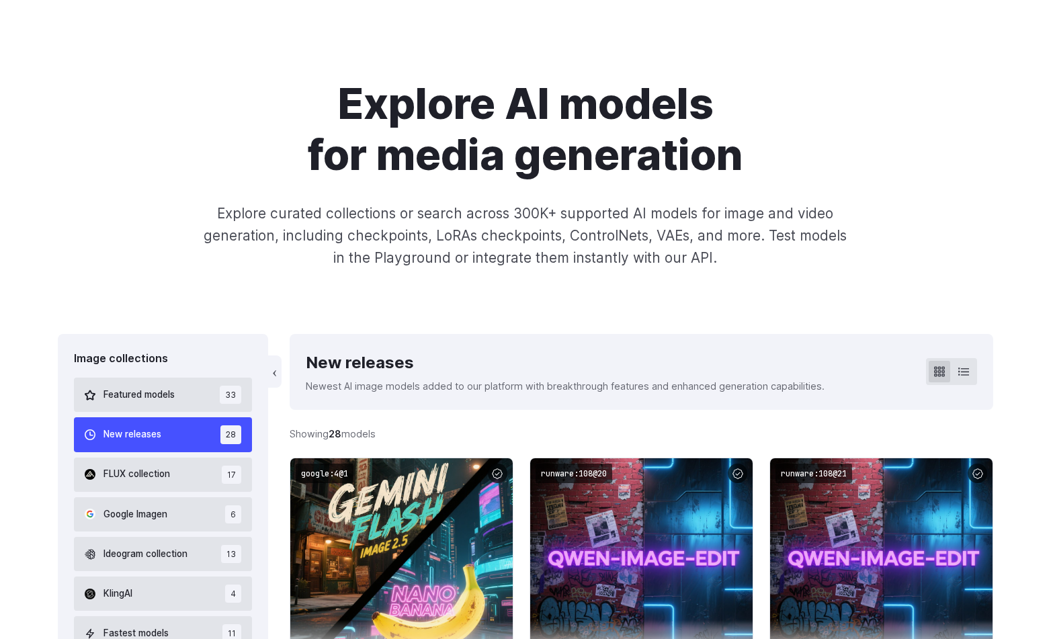
scroll to position [73, 0]
